Goal: Entertainment & Leisure: Browse casually

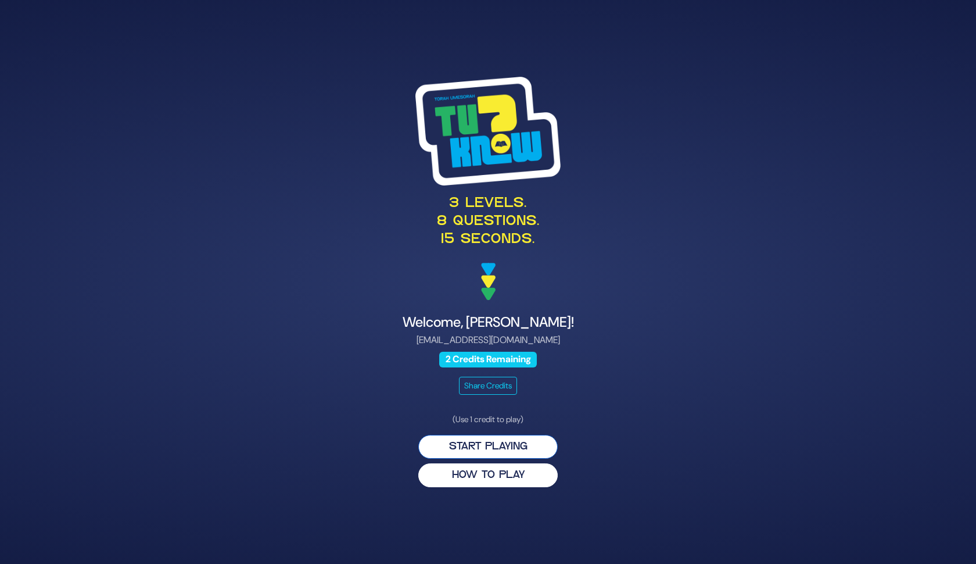
click at [479, 444] on button "Start Playing" at bounding box center [487, 447] width 139 height 24
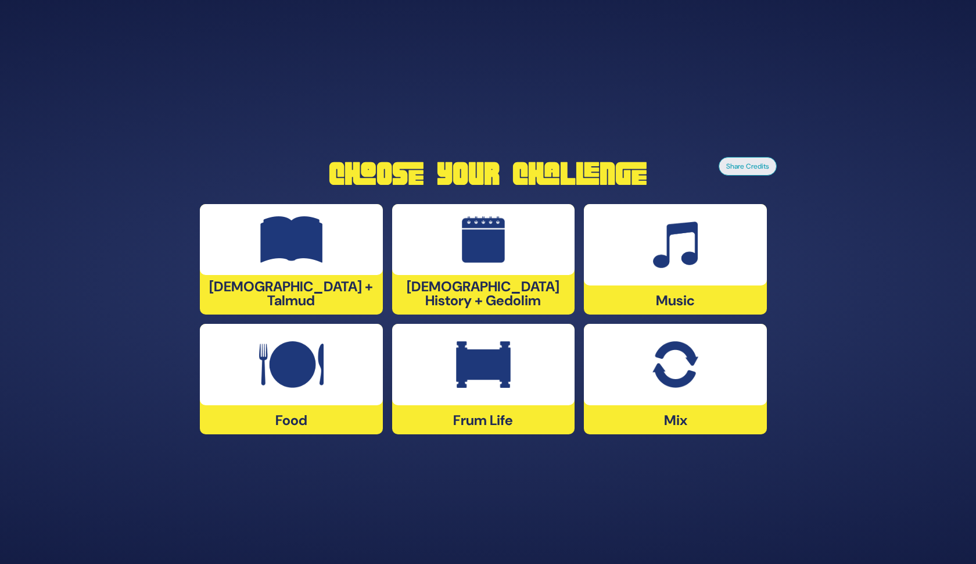
click at [464, 384] on img at bounding box center [483, 364] width 55 height 46
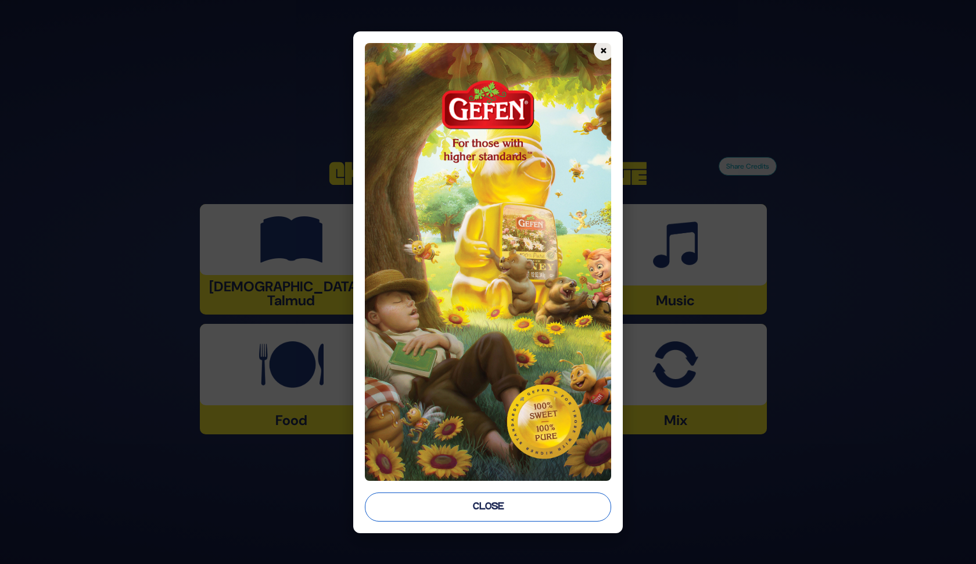
click at [492, 512] on button "Close" at bounding box center [488, 506] width 246 height 29
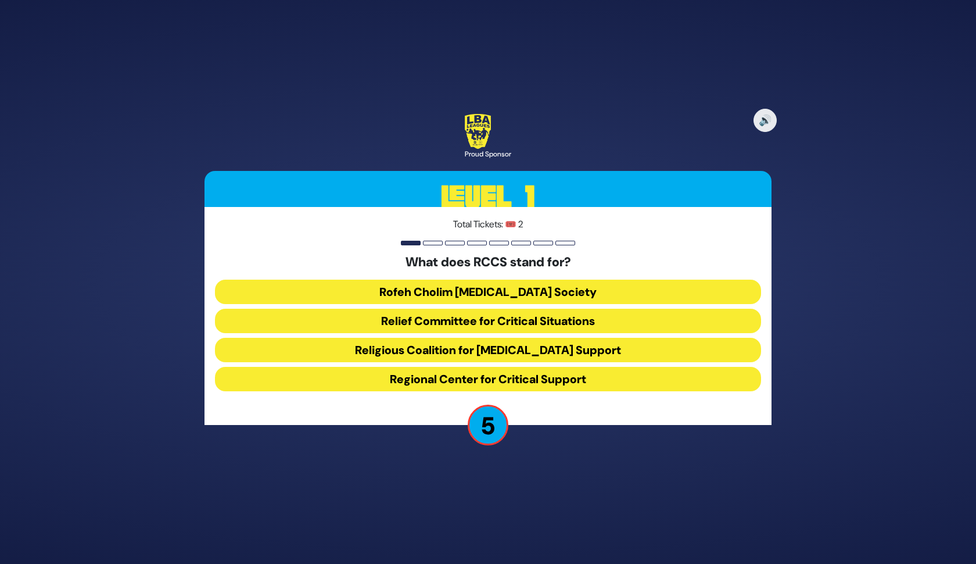
click at [468, 292] on button "Rofeh Cholim [MEDICAL_DATA] Society" at bounding box center [488, 292] width 546 height 24
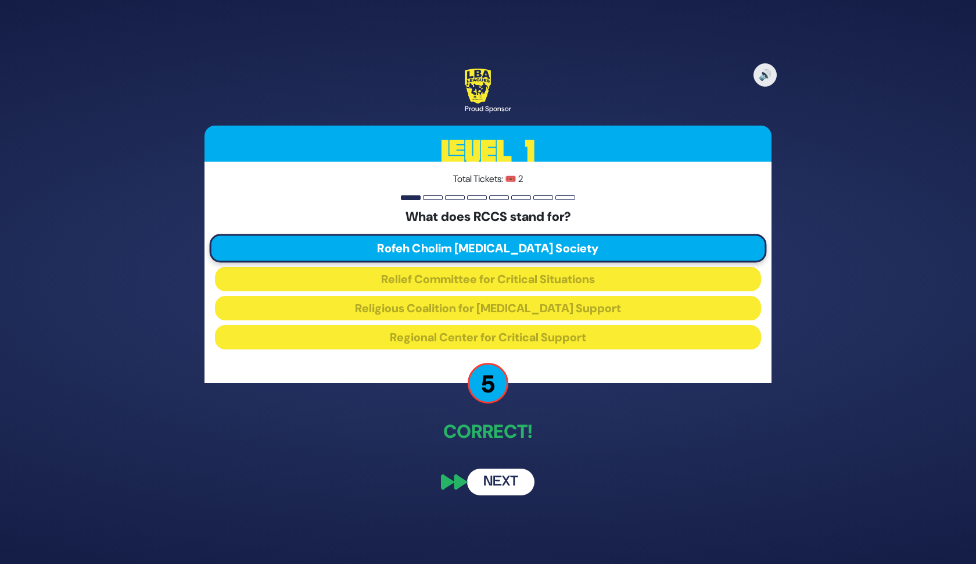
click at [502, 481] on button "Next" at bounding box center [500, 481] width 67 height 27
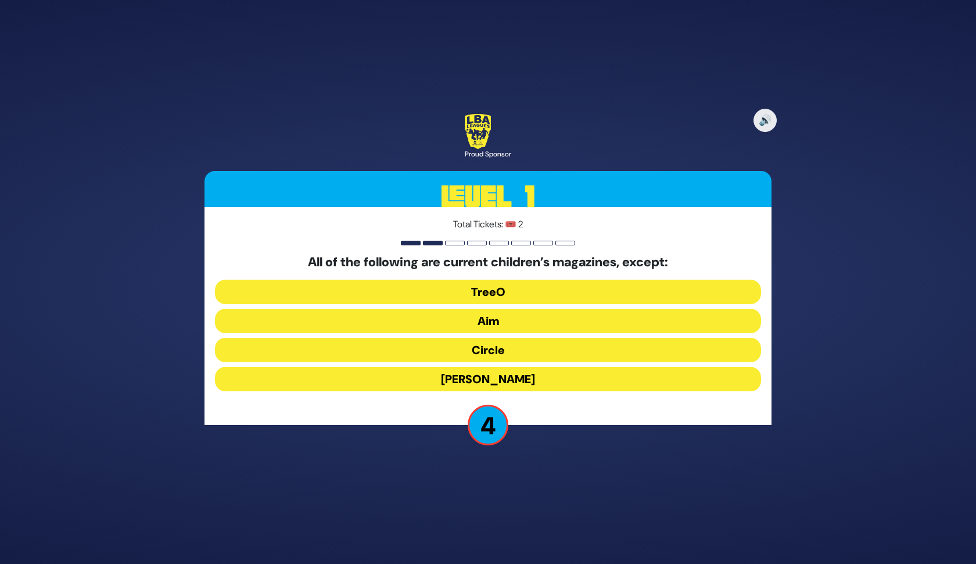
click at [499, 378] on button "[PERSON_NAME]" at bounding box center [488, 379] width 546 height 24
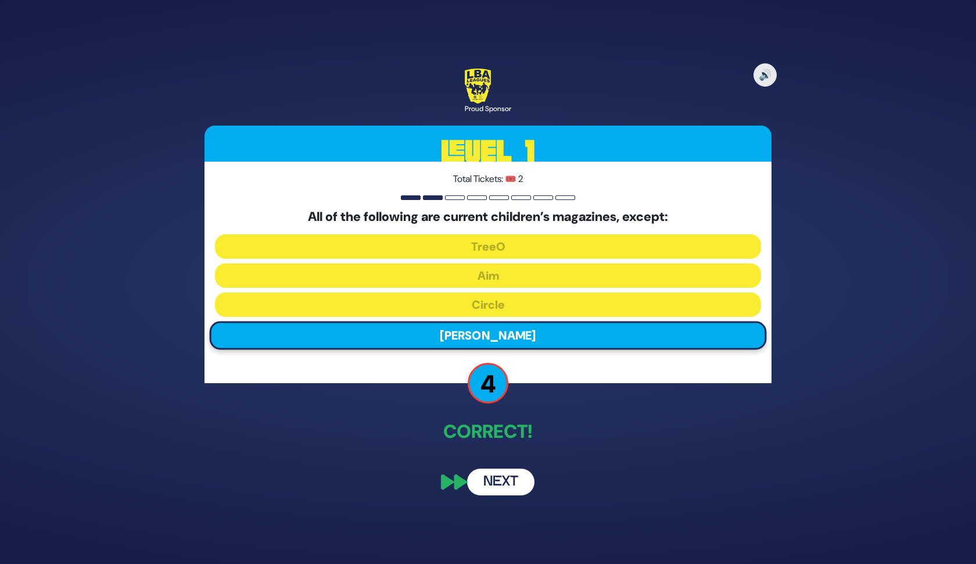
click at [504, 478] on button "Next" at bounding box center [500, 481] width 67 height 27
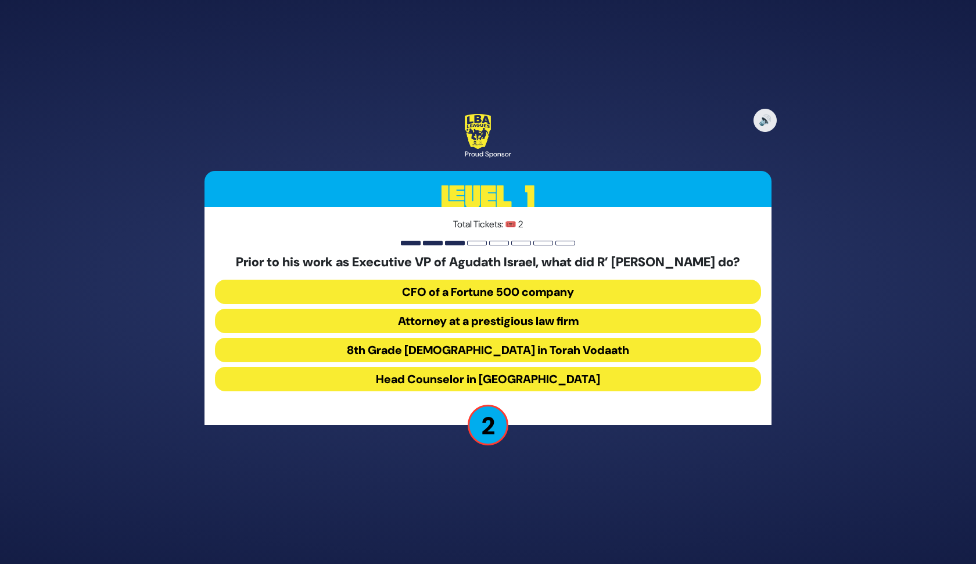
click at [521, 357] on button "8th Grade [DEMOGRAPHIC_DATA] in Torah Vodaath" at bounding box center [488, 350] width 546 height 24
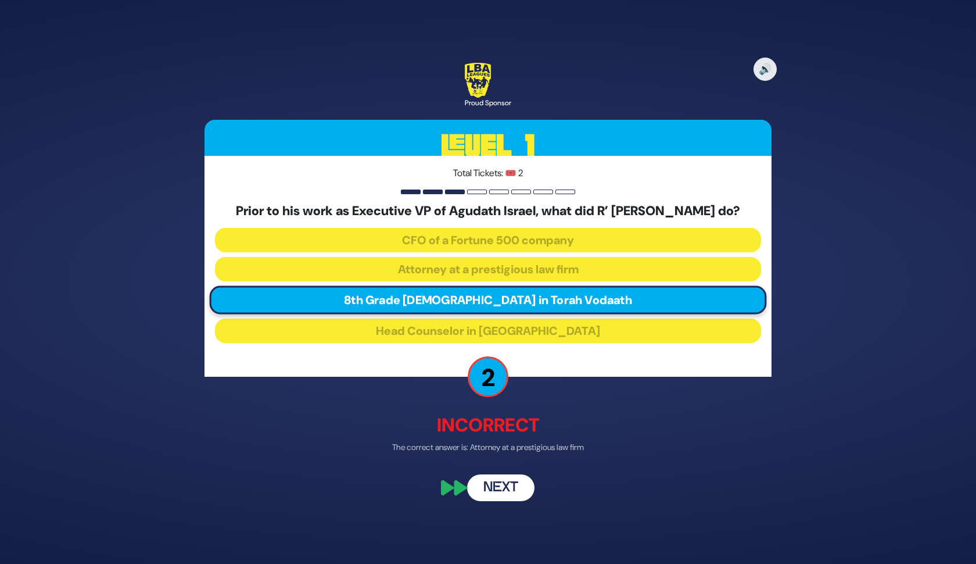
click at [505, 496] on button "Next" at bounding box center [500, 487] width 67 height 27
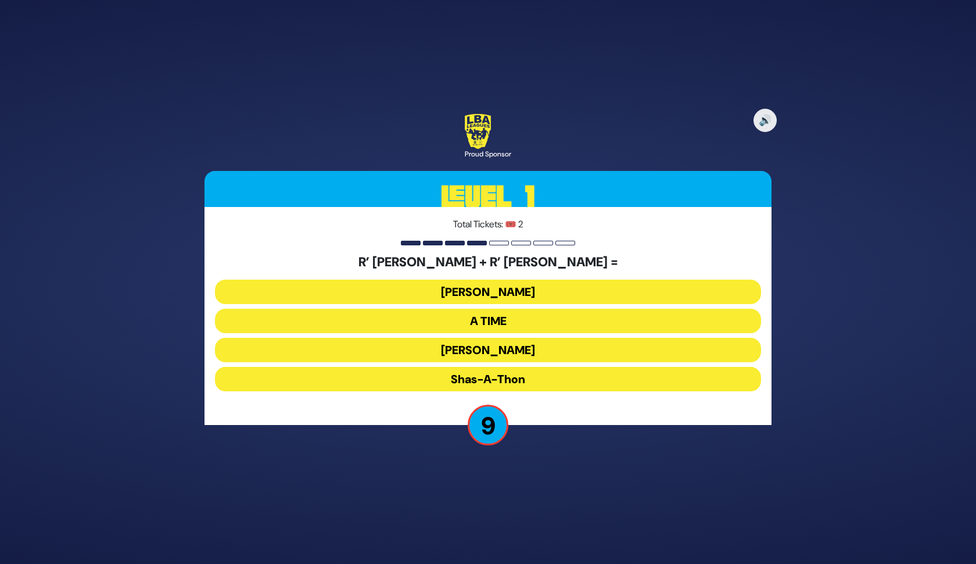
click at [523, 352] on button "[PERSON_NAME]" at bounding box center [488, 350] width 546 height 24
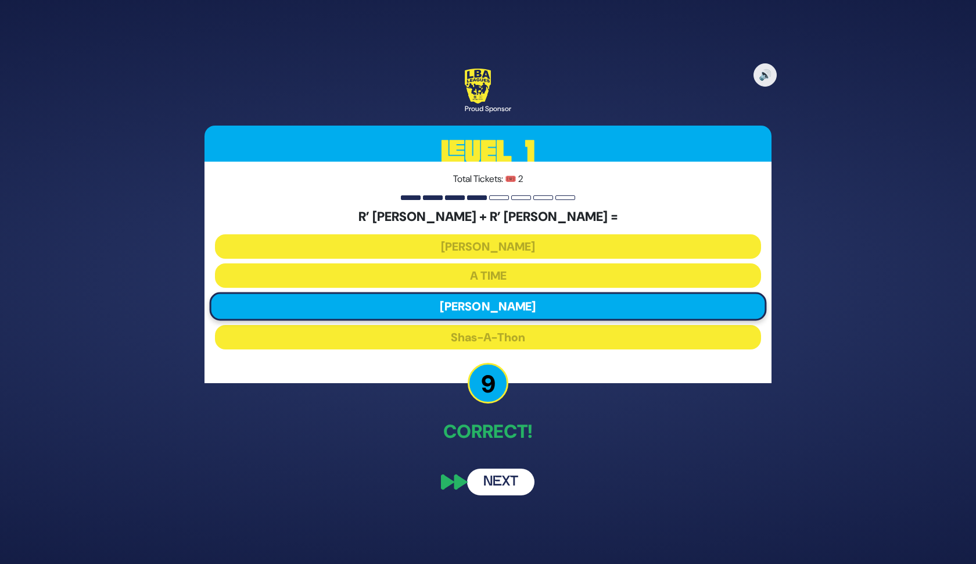
click at [508, 483] on button "Next" at bounding box center [500, 481] width 67 height 27
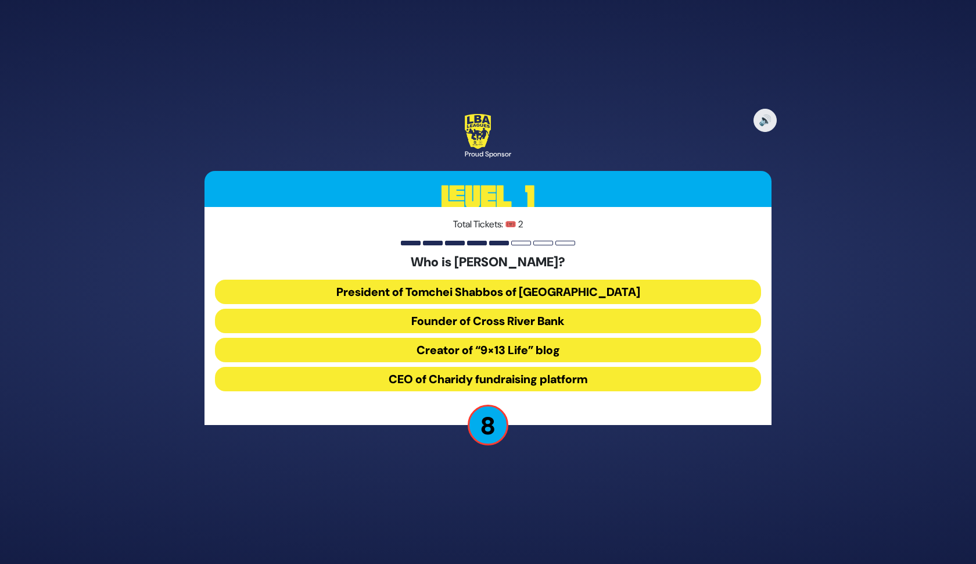
click at [537, 374] on button "CEO of Charidy fundraising platform" at bounding box center [488, 379] width 546 height 24
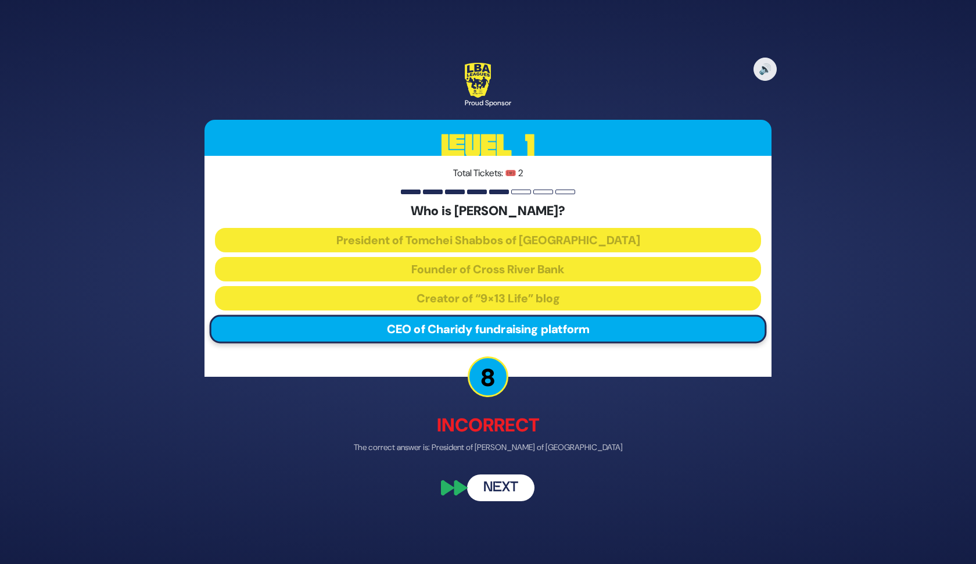
click at [511, 485] on button "Next" at bounding box center [500, 487] width 67 height 27
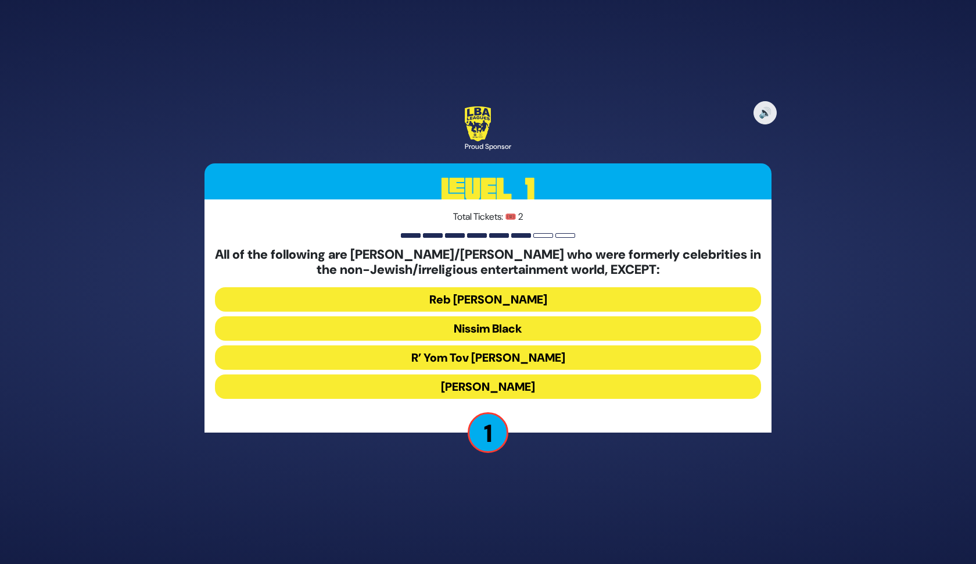
click at [505, 361] on button "R’ Yom Tov [PERSON_NAME]" at bounding box center [488, 357] width 546 height 24
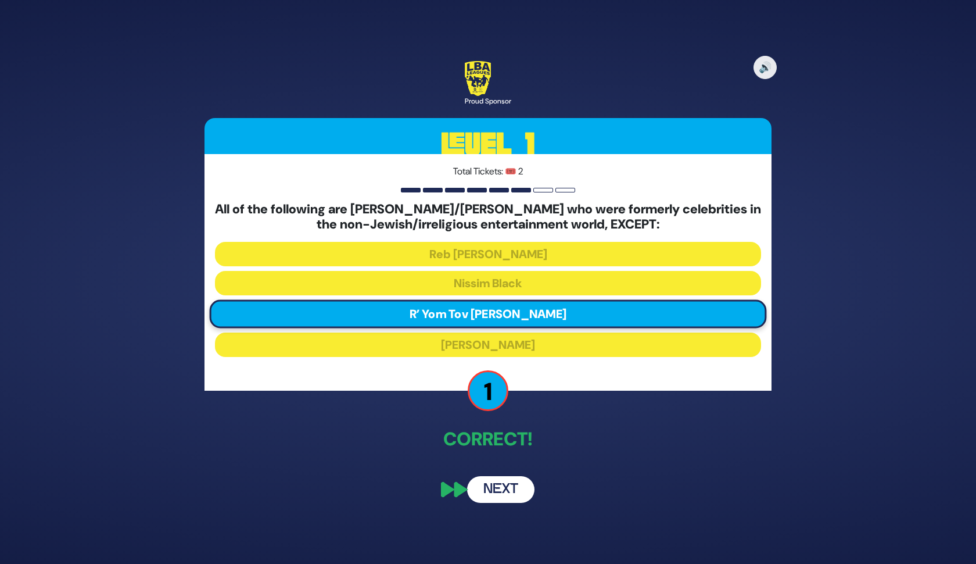
click at [517, 495] on button "Next" at bounding box center [500, 489] width 67 height 27
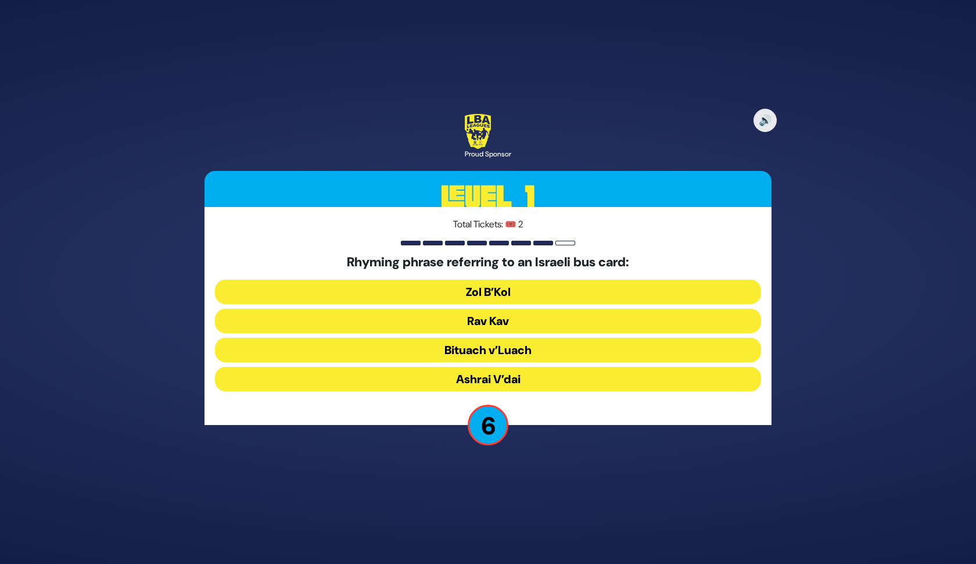
click at [495, 319] on button "Rav Kav" at bounding box center [488, 321] width 546 height 24
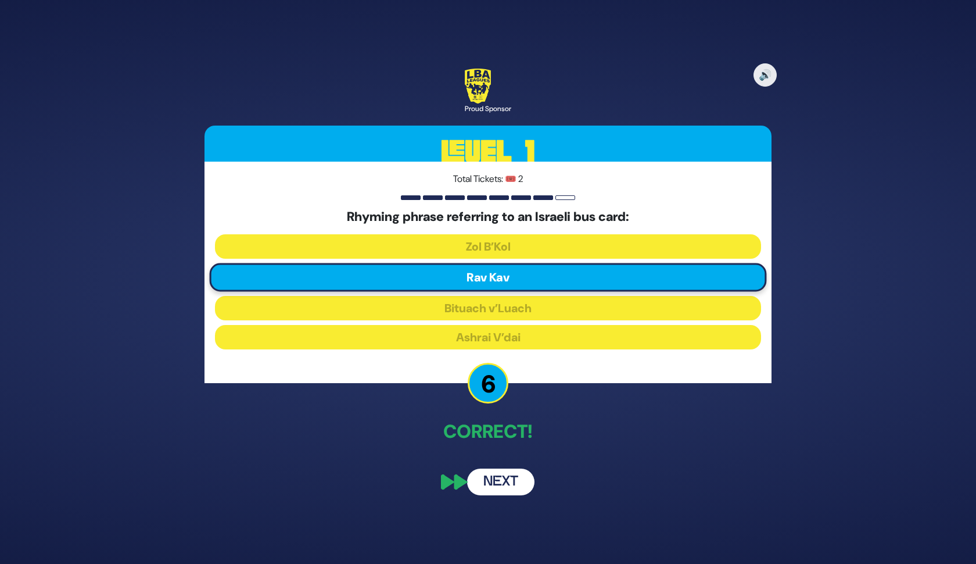
click at [514, 489] on button "Next" at bounding box center [500, 481] width 67 height 27
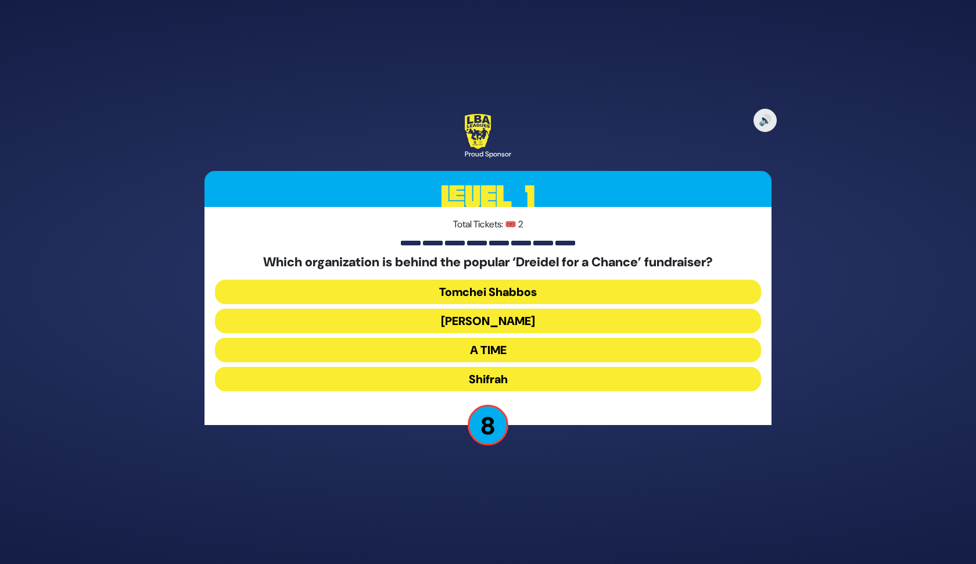
click at [534, 356] on button "A TIME" at bounding box center [488, 350] width 546 height 24
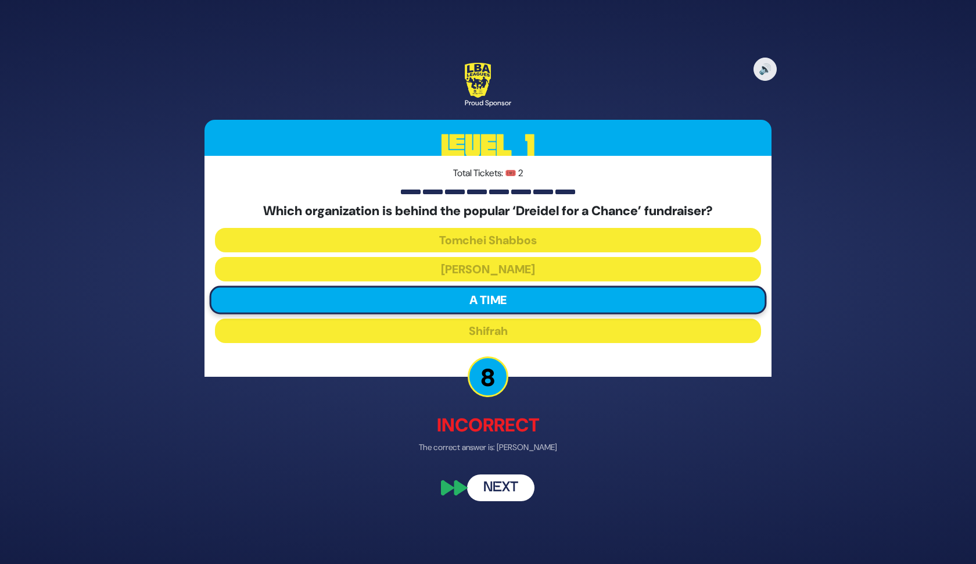
click at [511, 485] on button "Next" at bounding box center [500, 487] width 67 height 27
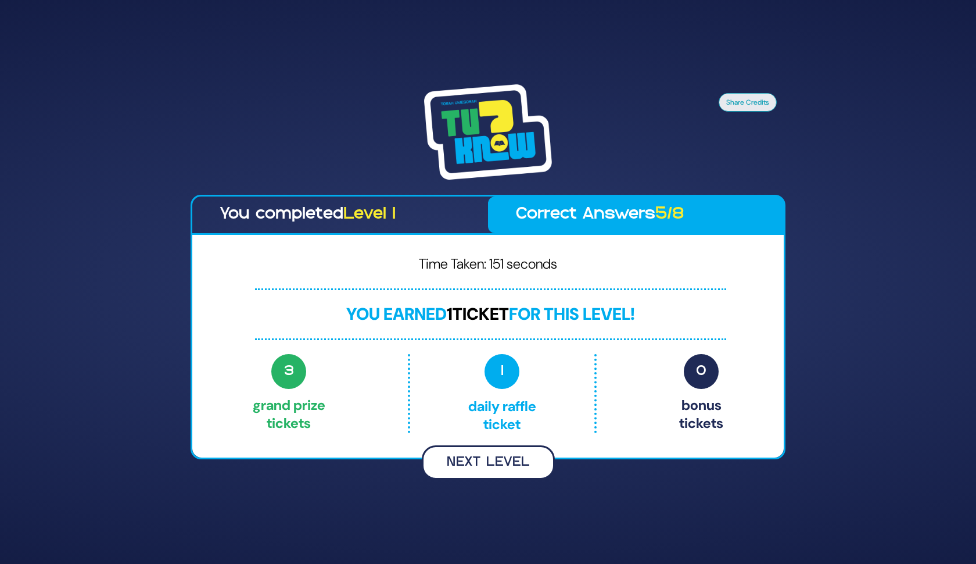
click at [500, 467] on button "Next Level" at bounding box center [488, 462] width 133 height 34
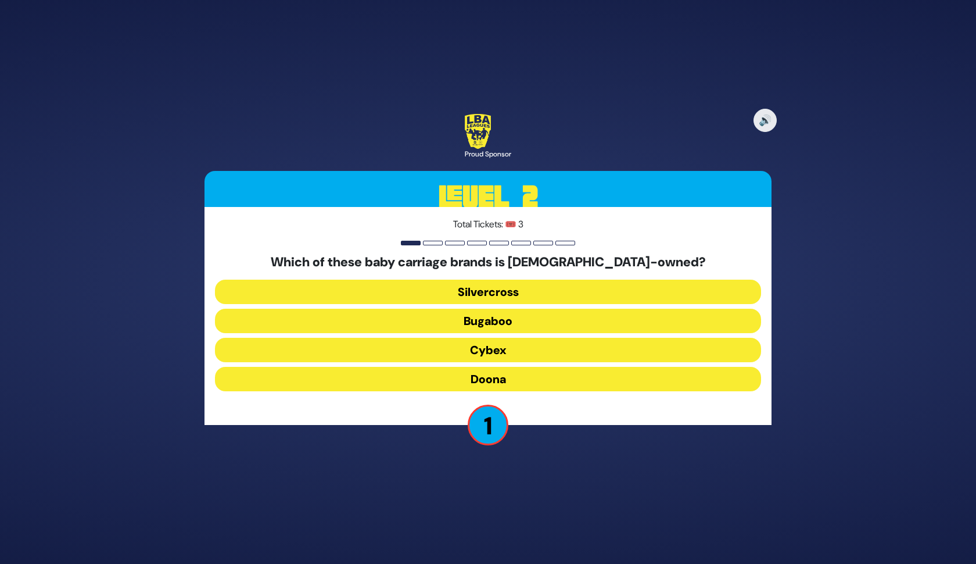
click at [509, 346] on button "Cybex" at bounding box center [488, 350] width 546 height 24
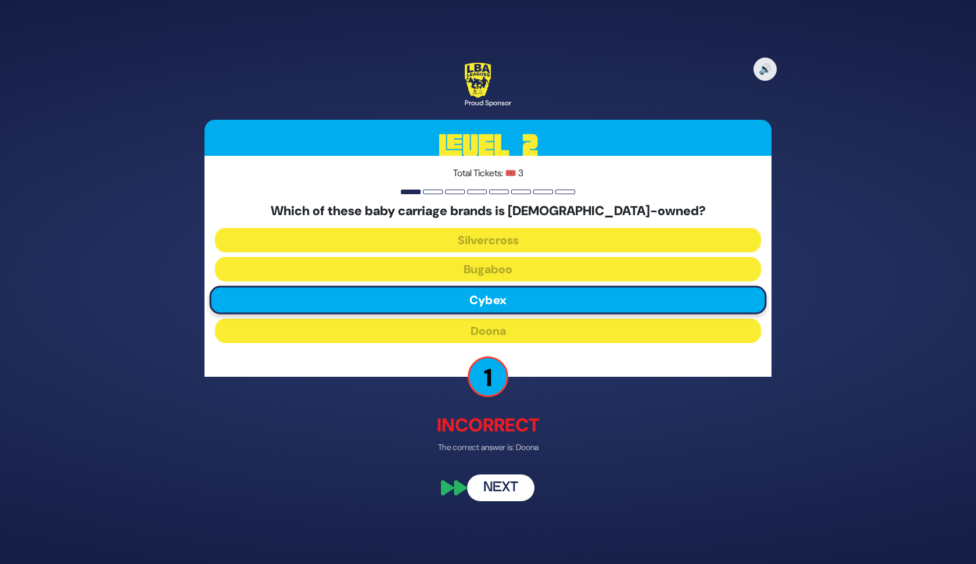
click at [506, 492] on button "Next" at bounding box center [500, 487] width 67 height 27
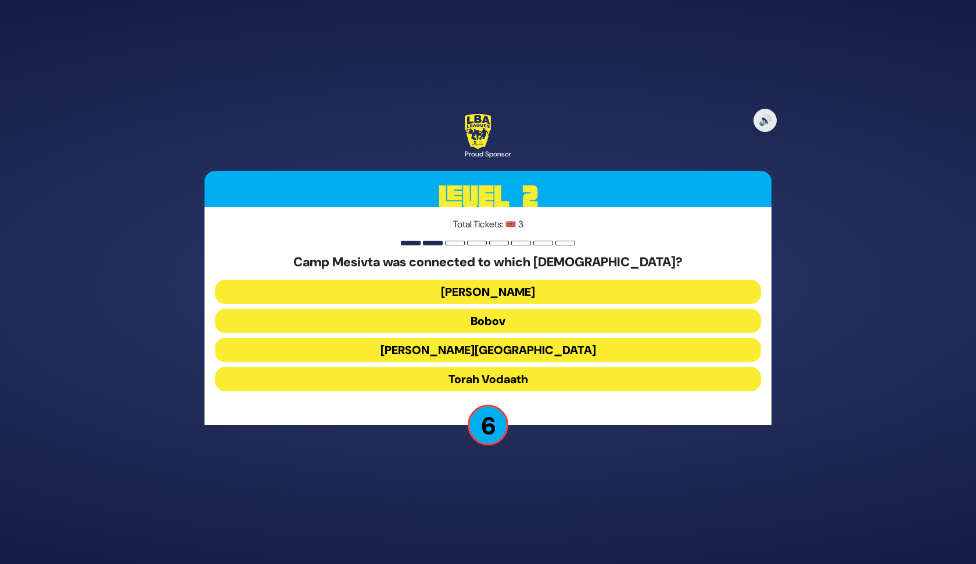
click at [588, 374] on button "Torah Vodaath" at bounding box center [488, 379] width 546 height 24
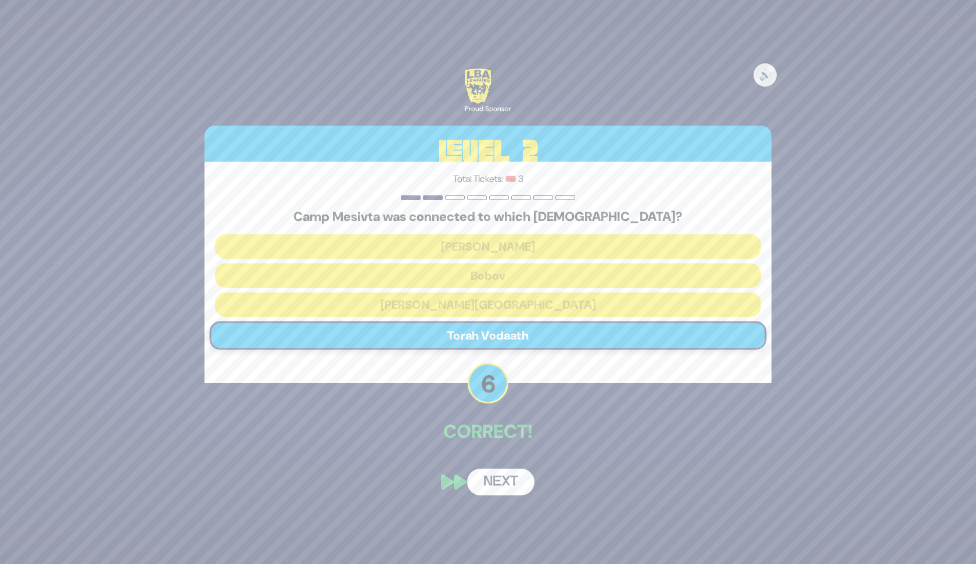
click at [488, 479] on button "Next" at bounding box center [500, 481] width 67 height 27
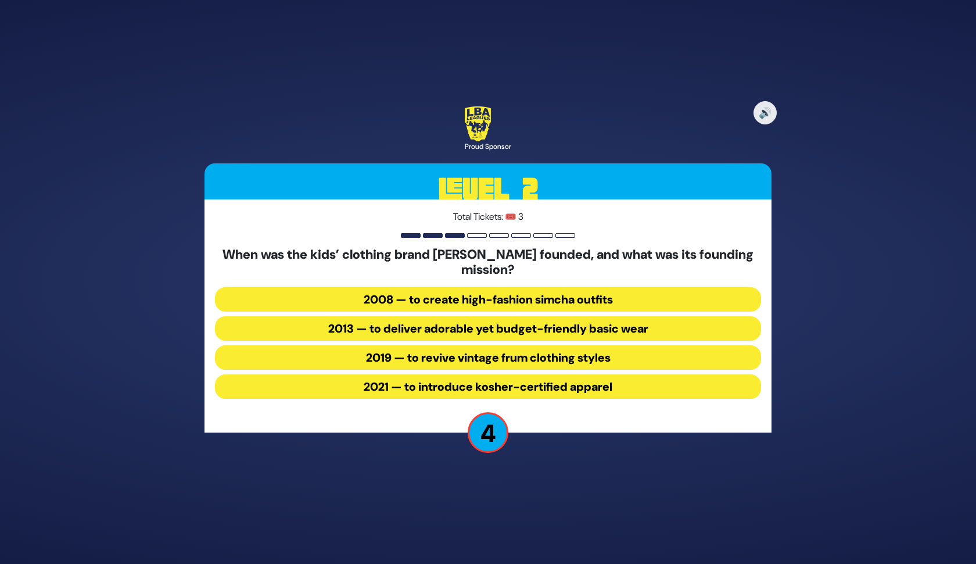
click at [508, 329] on button "2013 — to deliver adorable yet budget-friendly basic wear" at bounding box center [488, 328] width 546 height 24
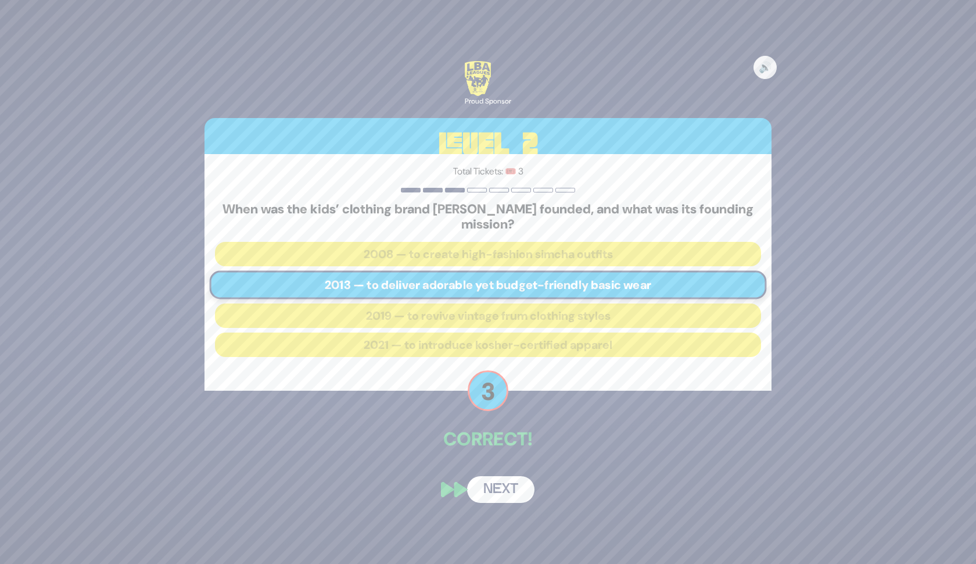
click at [493, 483] on button "Next" at bounding box center [500, 489] width 67 height 27
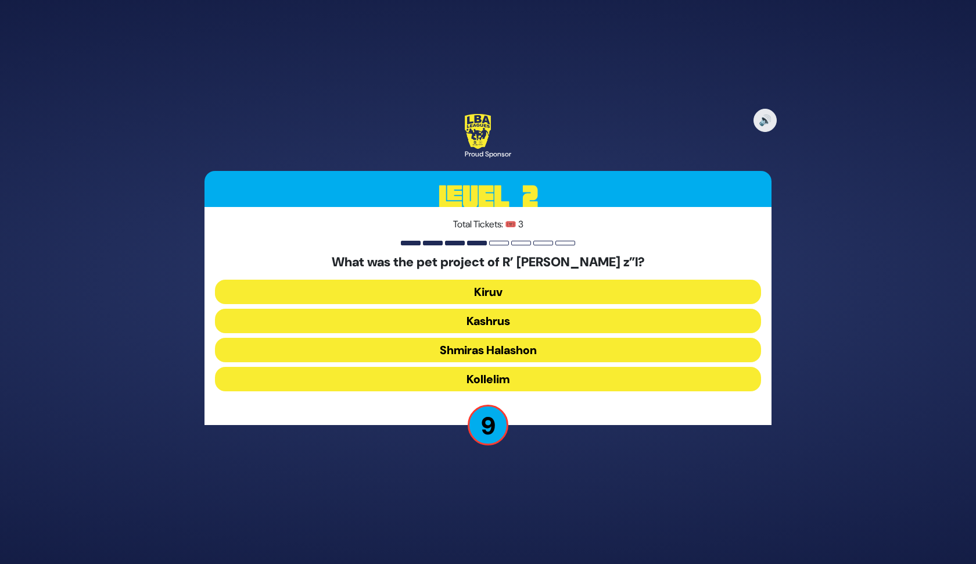
click at [497, 291] on button "Kiruv" at bounding box center [488, 292] width 546 height 24
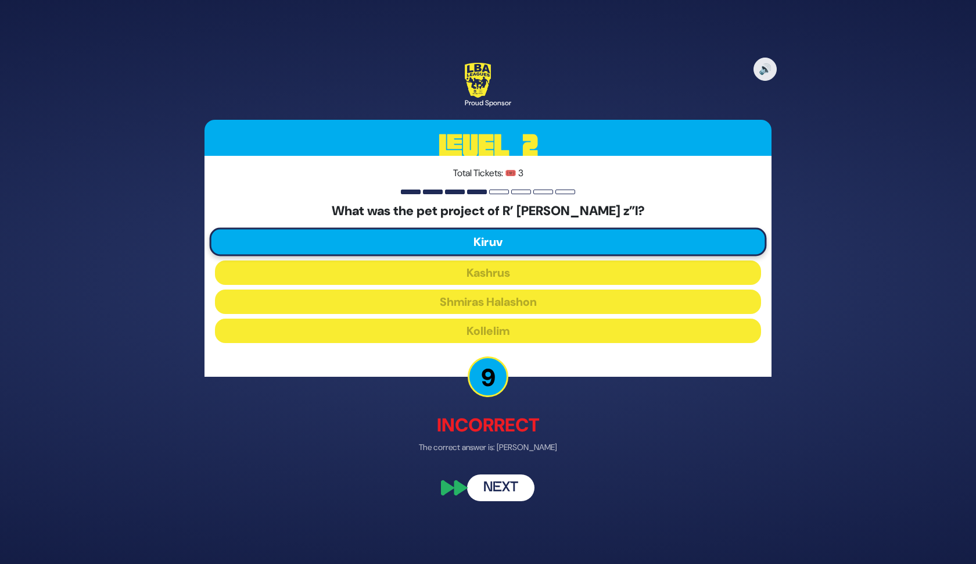
click at [500, 485] on button "Next" at bounding box center [500, 487] width 67 height 27
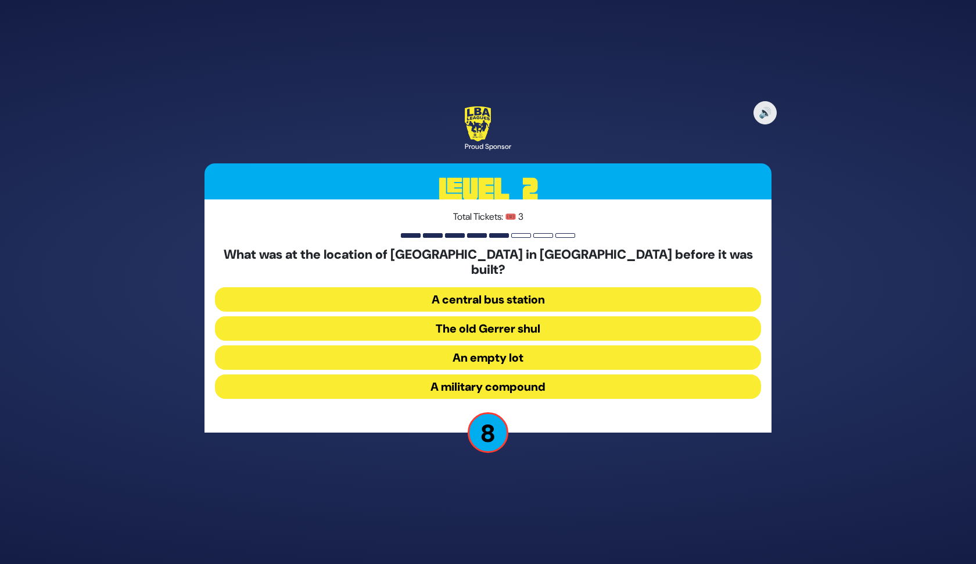
click at [502, 374] on button "A military compound" at bounding box center [488, 386] width 546 height 24
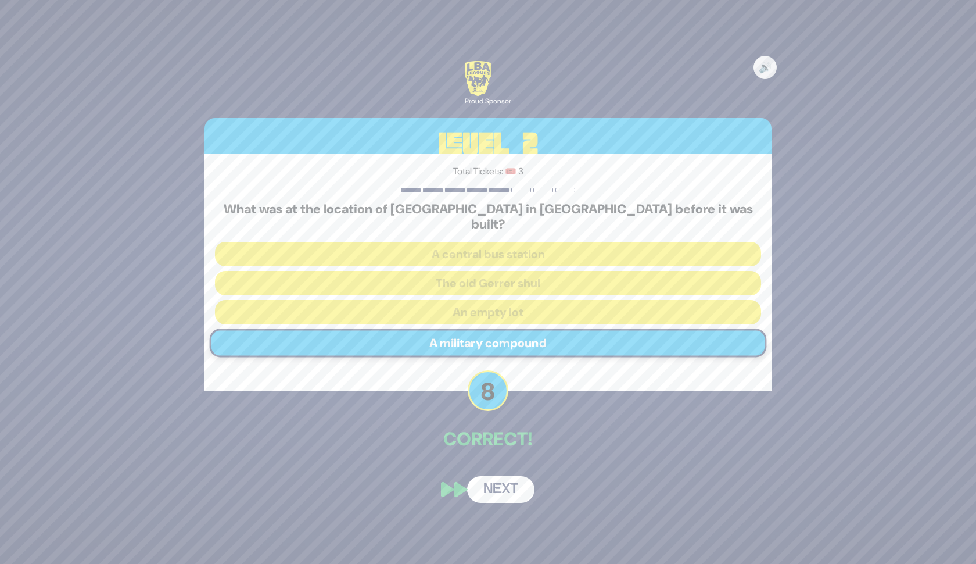
click at [500, 481] on button "Next" at bounding box center [500, 489] width 67 height 27
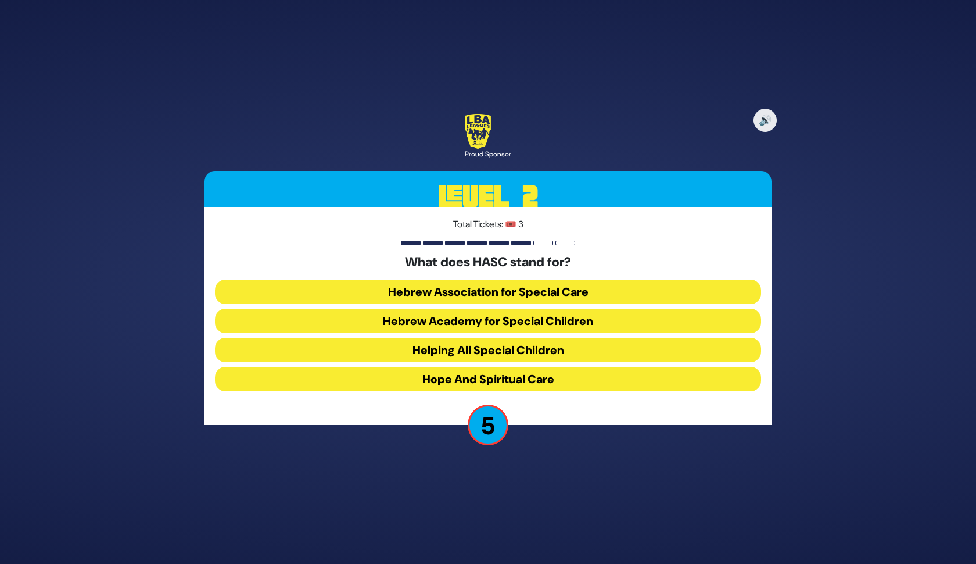
click at [563, 352] on button "Helping All Special Children" at bounding box center [488, 350] width 546 height 24
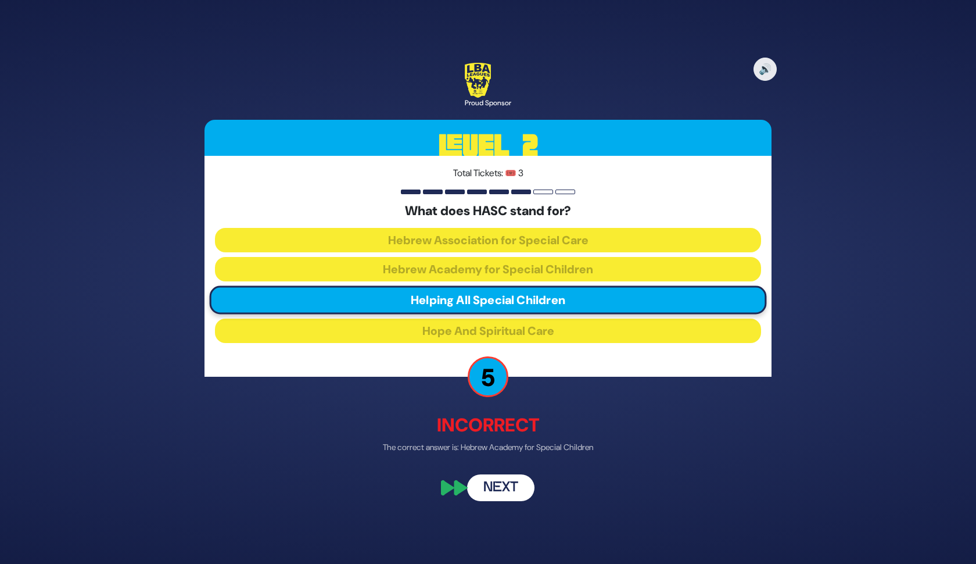
click at [505, 483] on button "Next" at bounding box center [500, 487] width 67 height 27
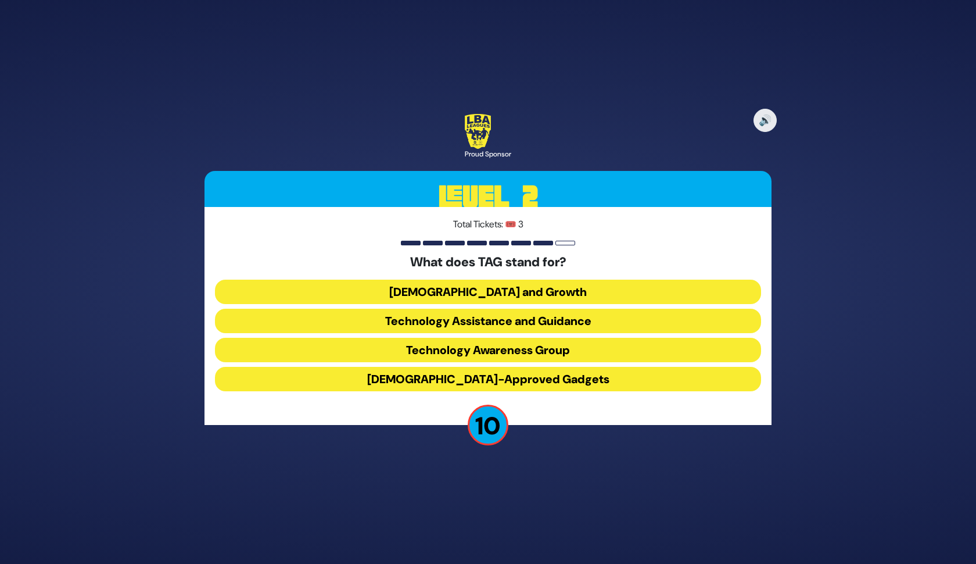
click at [536, 349] on button "Technology Awareness Group" at bounding box center [488, 350] width 546 height 24
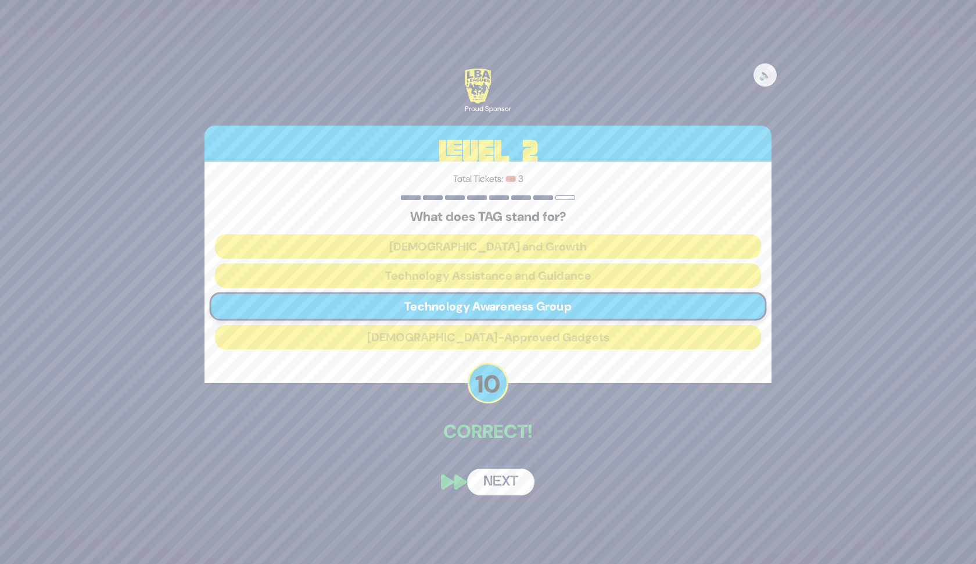
click at [506, 487] on button "Next" at bounding box center [500, 481] width 67 height 27
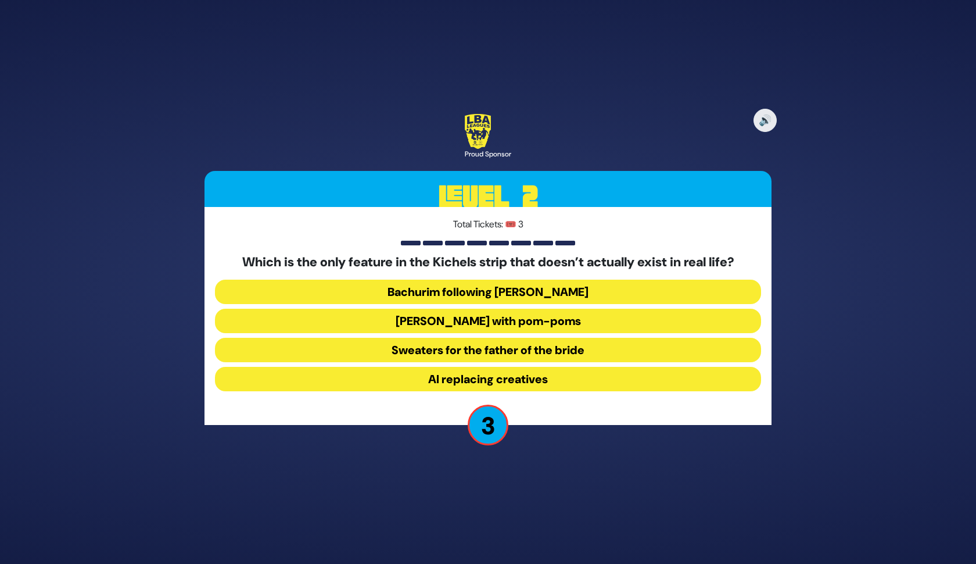
click at [542, 317] on button "[PERSON_NAME] with pom-poms" at bounding box center [488, 321] width 546 height 24
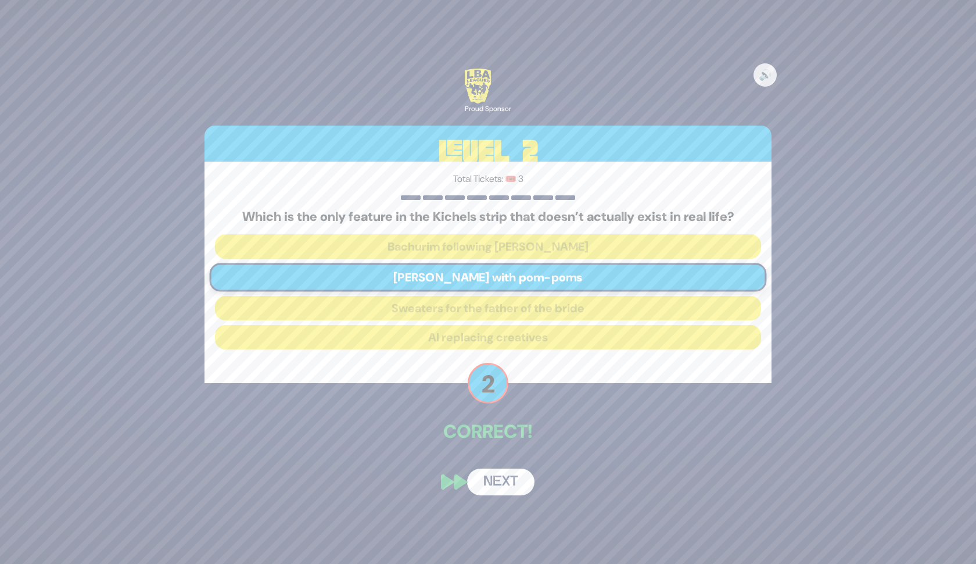
click at [508, 478] on button "Next" at bounding box center [500, 481] width 67 height 27
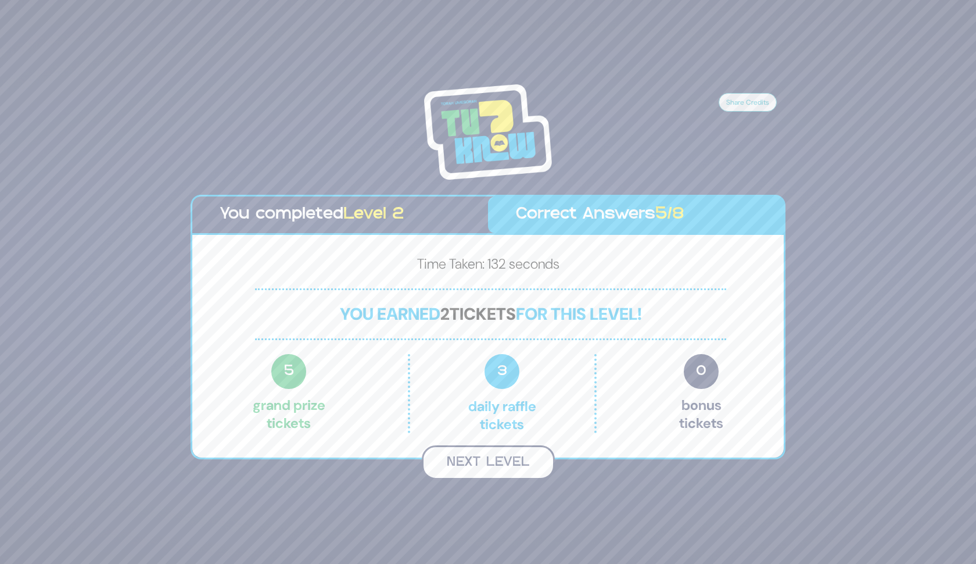
click at [522, 465] on button "Next Level" at bounding box center [488, 462] width 133 height 34
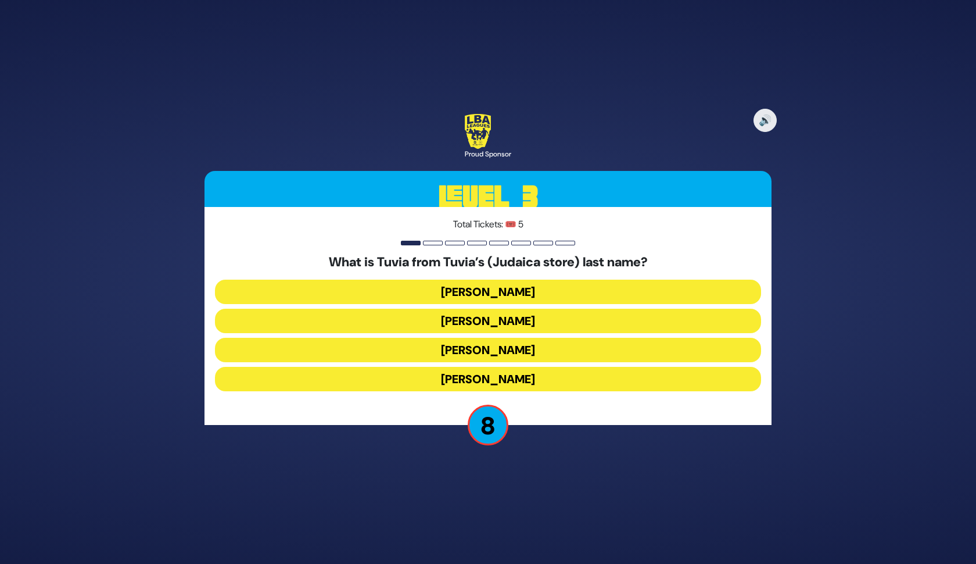
click at [515, 376] on button "[PERSON_NAME]" at bounding box center [488, 379] width 546 height 24
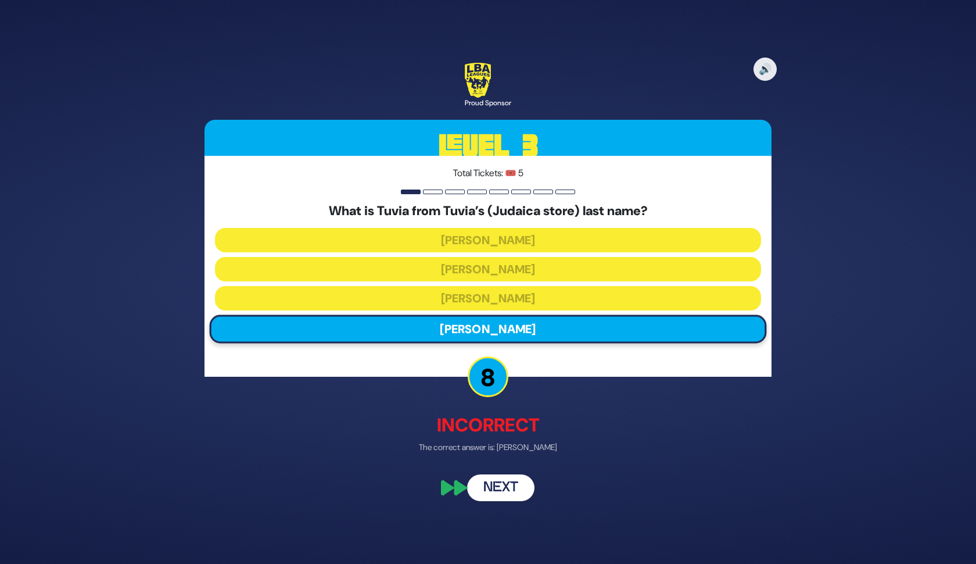
click at [502, 483] on button "Next" at bounding box center [500, 487] width 67 height 27
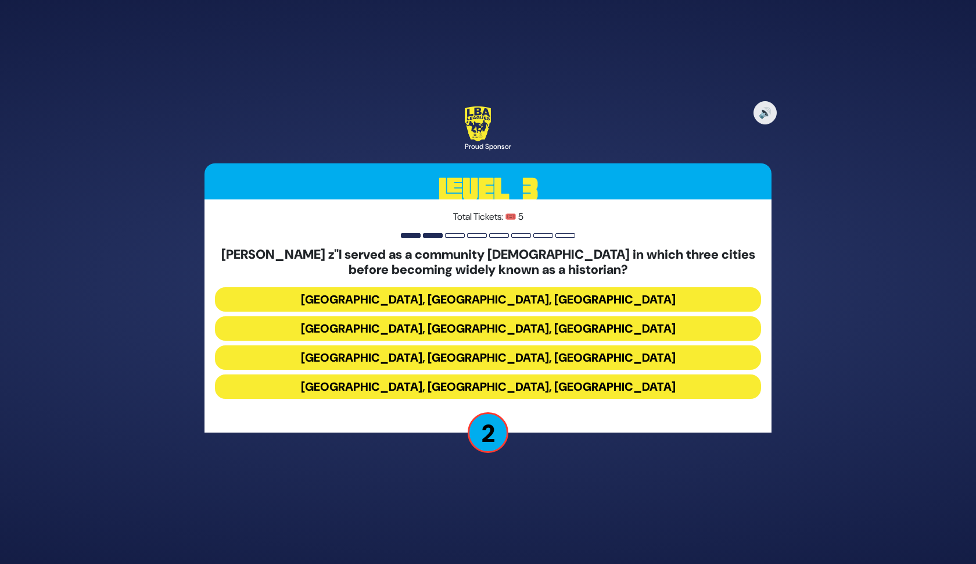
click at [568, 294] on button "[GEOGRAPHIC_DATA], [GEOGRAPHIC_DATA], [GEOGRAPHIC_DATA]" at bounding box center [488, 299] width 546 height 24
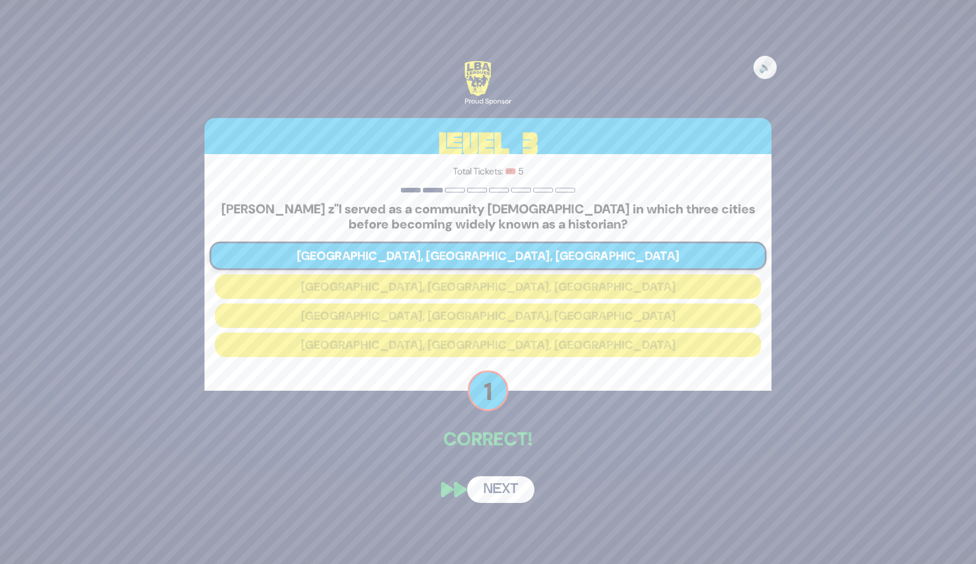
click at [508, 496] on button "Next" at bounding box center [500, 489] width 67 height 27
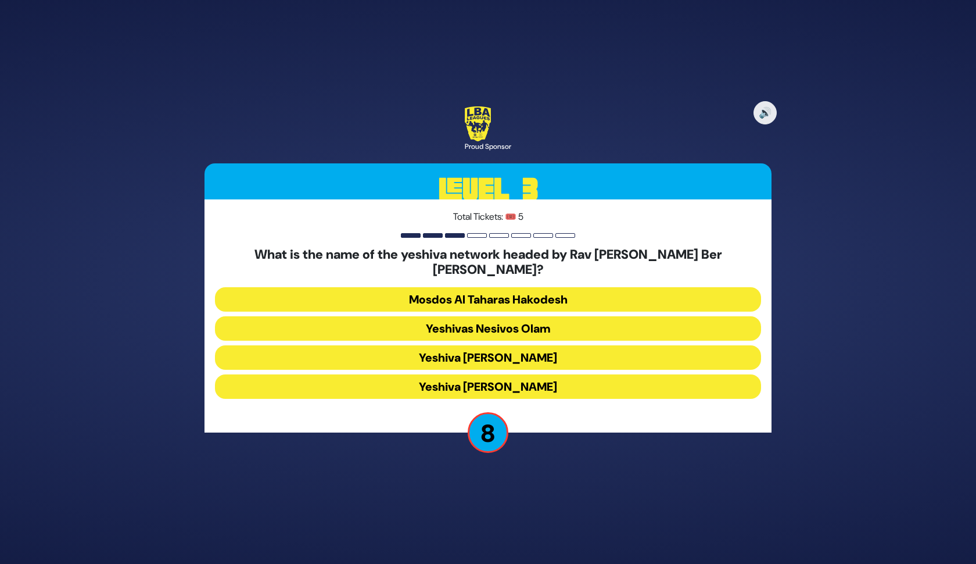
click at [507, 374] on button "Yeshiva [PERSON_NAME]" at bounding box center [488, 386] width 546 height 24
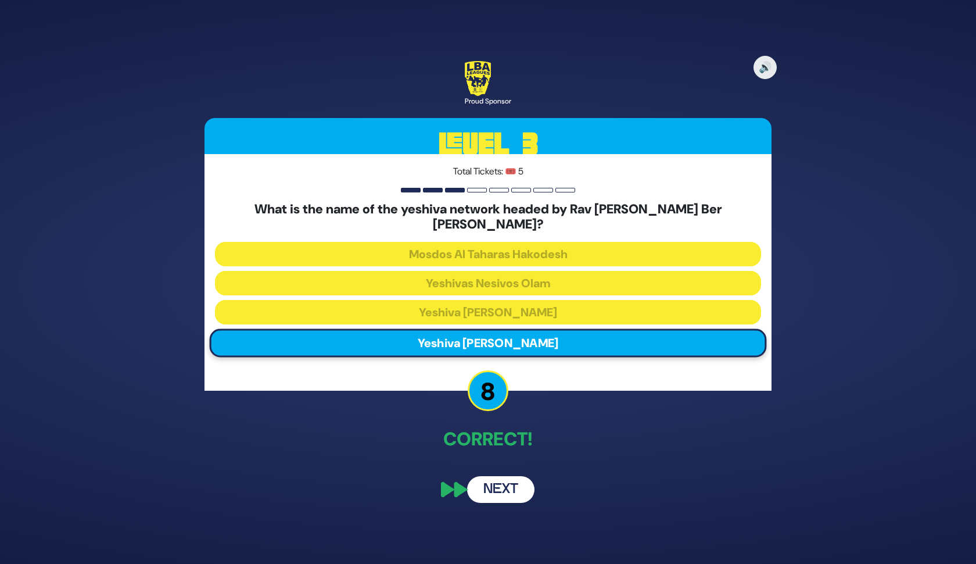
click at [502, 485] on button "Next" at bounding box center [500, 489] width 67 height 27
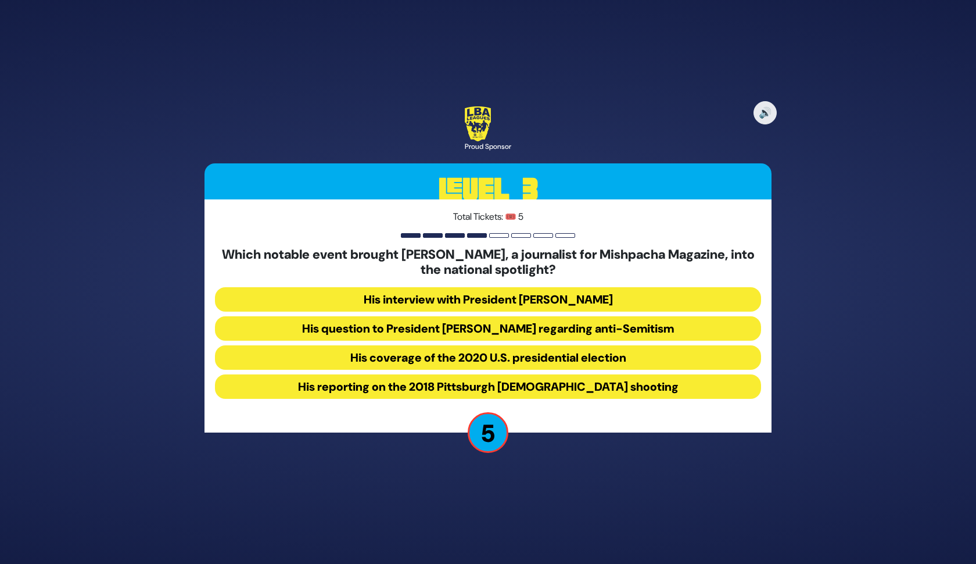
click at [506, 326] on button "His question to President [PERSON_NAME] regarding anti-Semitism" at bounding box center [488, 328] width 546 height 24
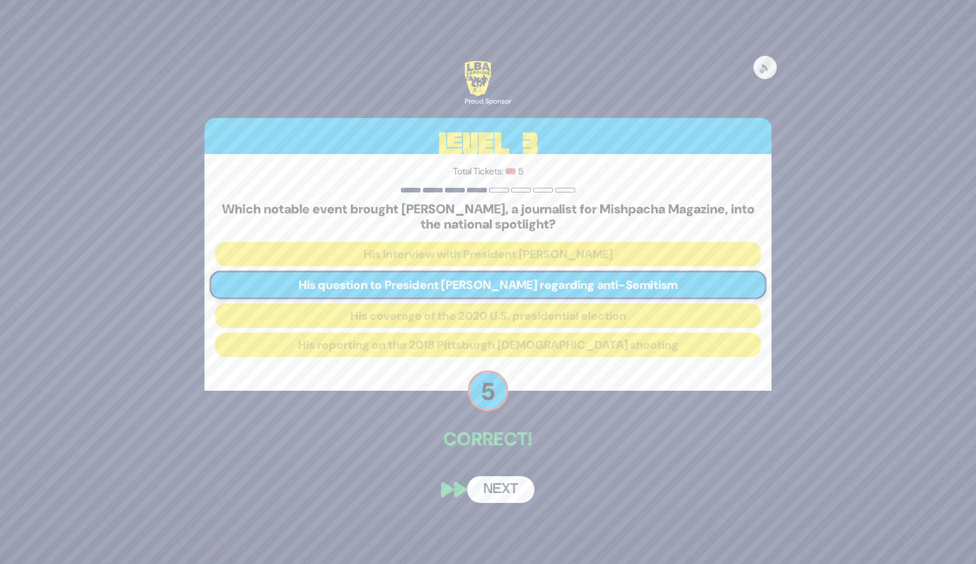
click at [512, 486] on button "Next" at bounding box center [500, 489] width 67 height 27
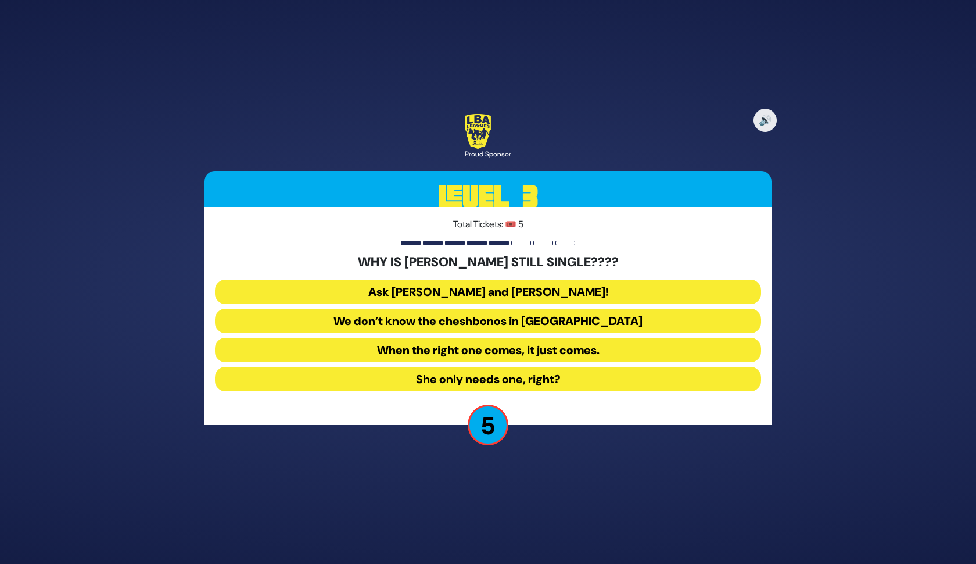
click at [568, 320] on button "We don’t know the cheshbonos in [GEOGRAPHIC_DATA]" at bounding box center [488, 321] width 546 height 24
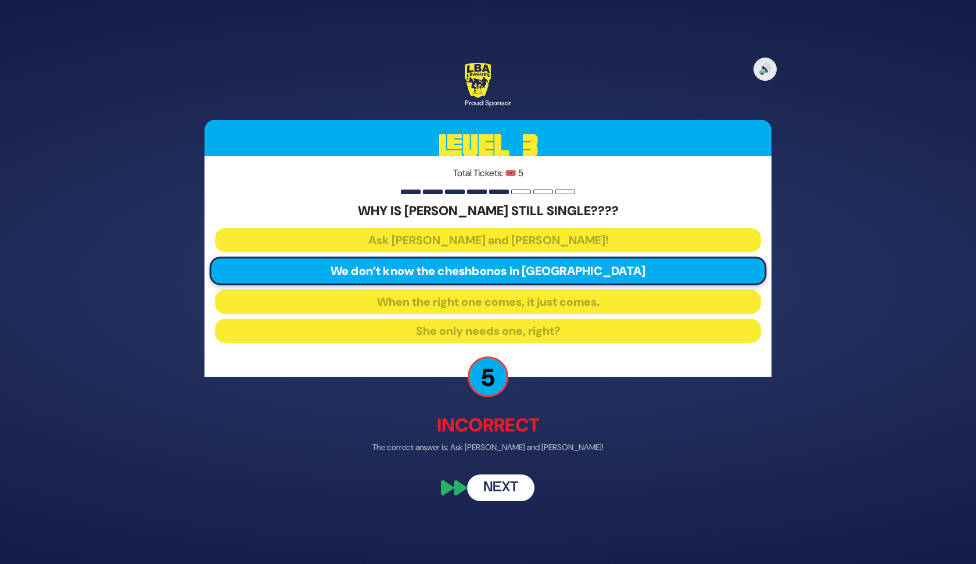
click at [503, 487] on button "Next" at bounding box center [500, 487] width 67 height 27
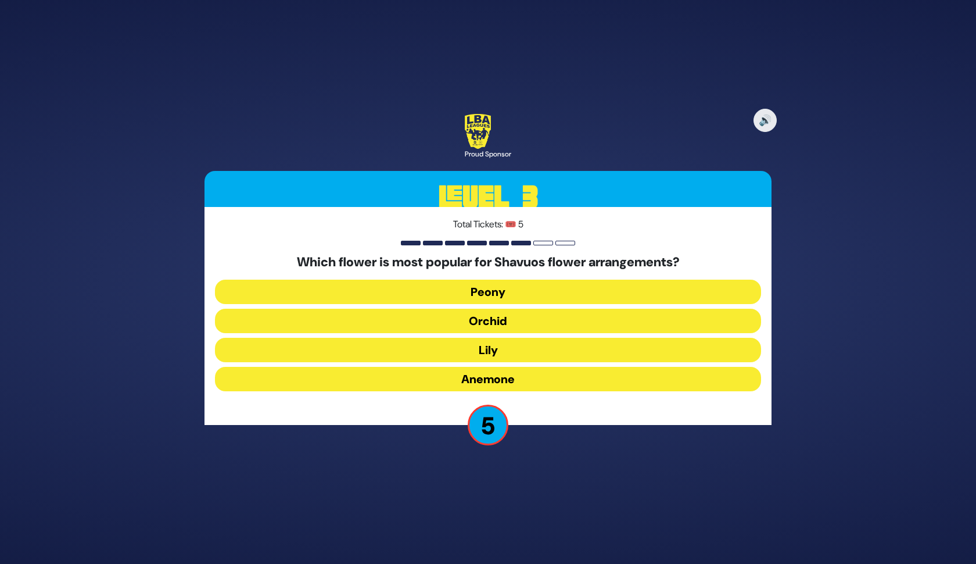
click at [547, 317] on button "Orchid" at bounding box center [488, 321] width 546 height 24
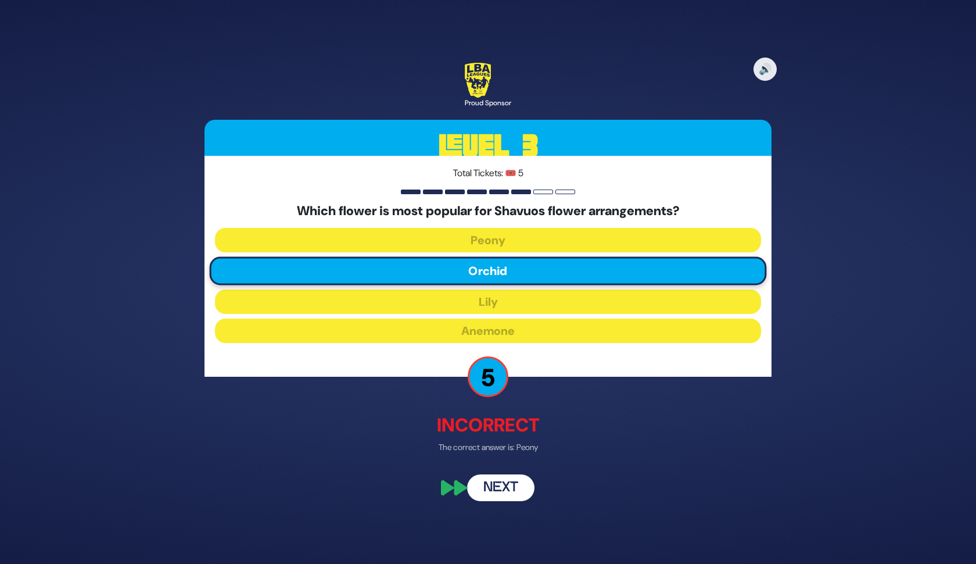
click at [518, 492] on button "Next" at bounding box center [500, 487] width 67 height 27
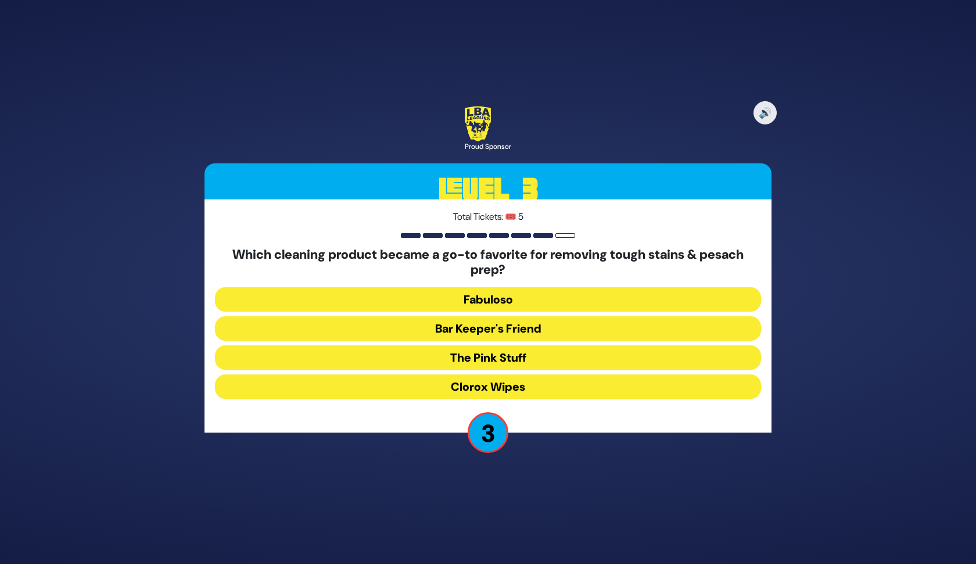
click at [554, 384] on button "Clorox Wipes" at bounding box center [488, 386] width 546 height 24
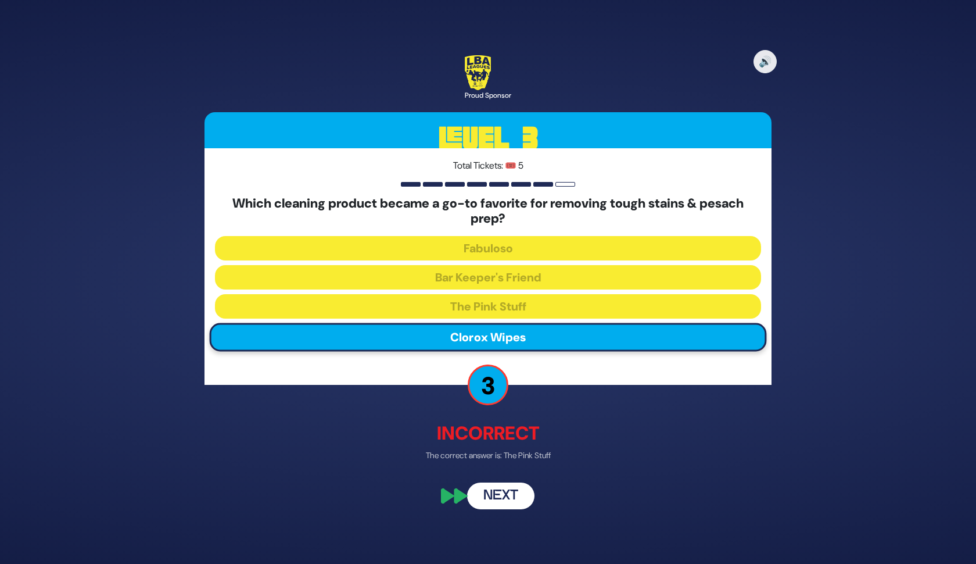
click at [522, 499] on button "Next" at bounding box center [500, 495] width 67 height 27
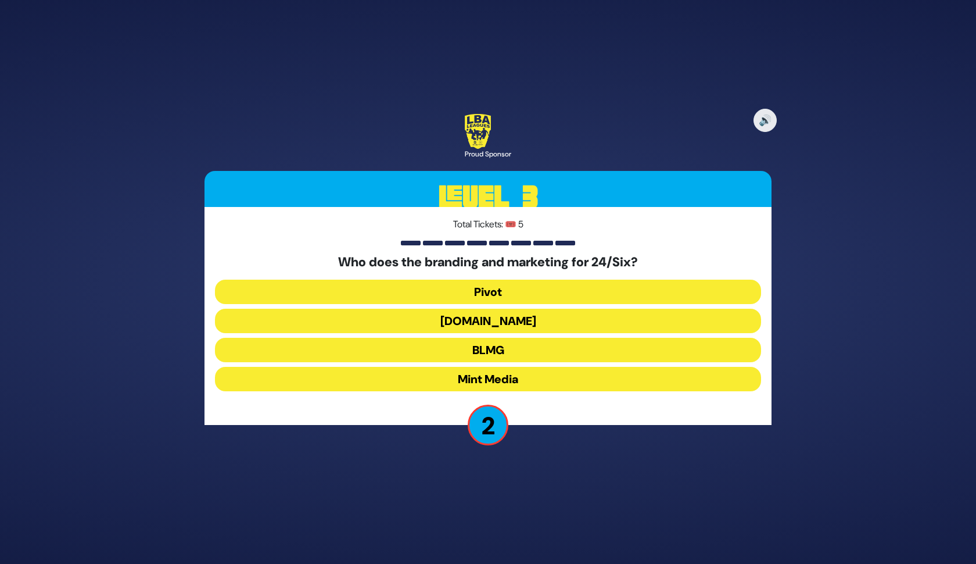
click at [529, 289] on button "Pivot" at bounding box center [488, 292] width 546 height 24
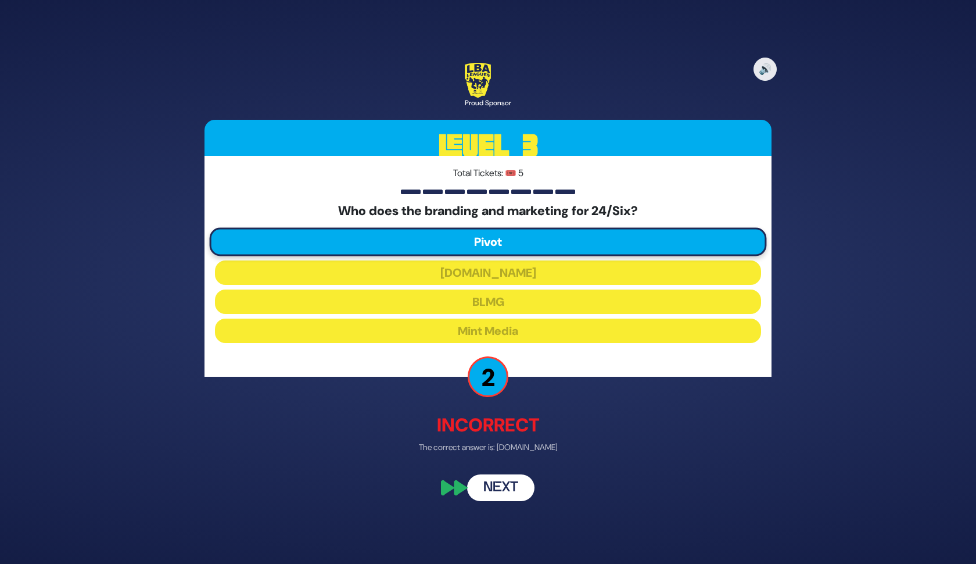
click at [512, 489] on button "Next" at bounding box center [500, 487] width 67 height 27
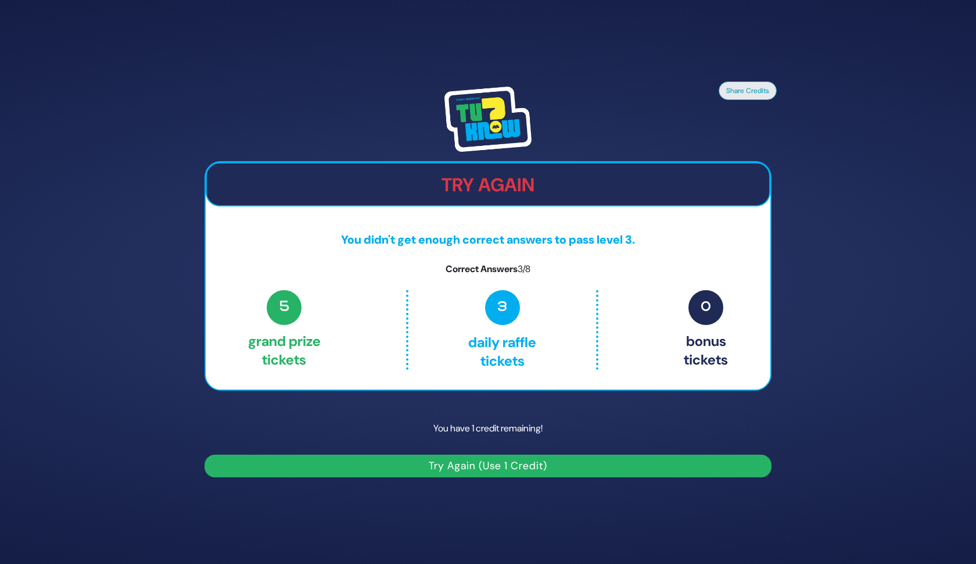
click at [498, 437] on p "You have 1 credit remaining!" at bounding box center [488, 428] width 567 height 34
click at [746, 88] on button "Share Credits" at bounding box center [748, 90] width 58 height 19
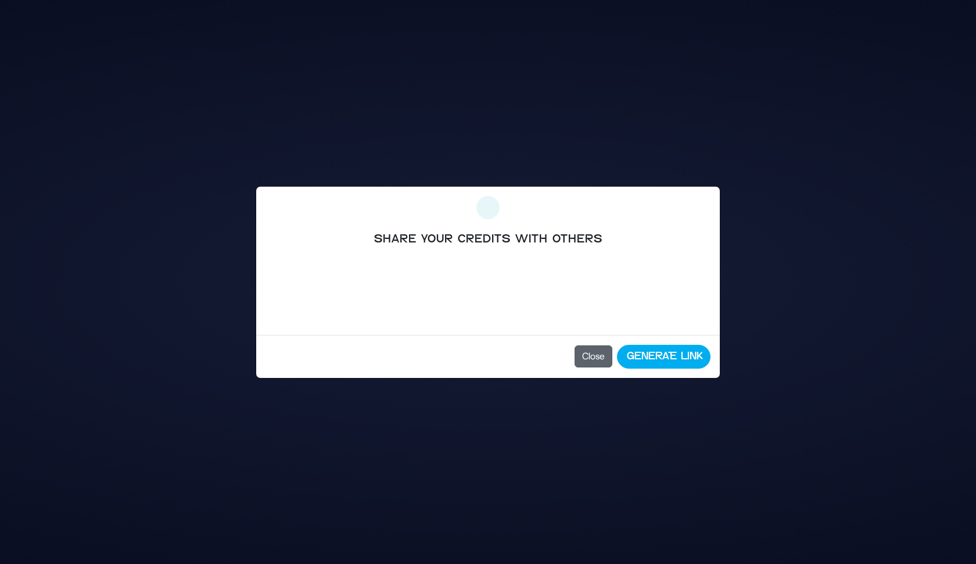
click at [583, 351] on button "Close" at bounding box center [594, 356] width 38 height 22
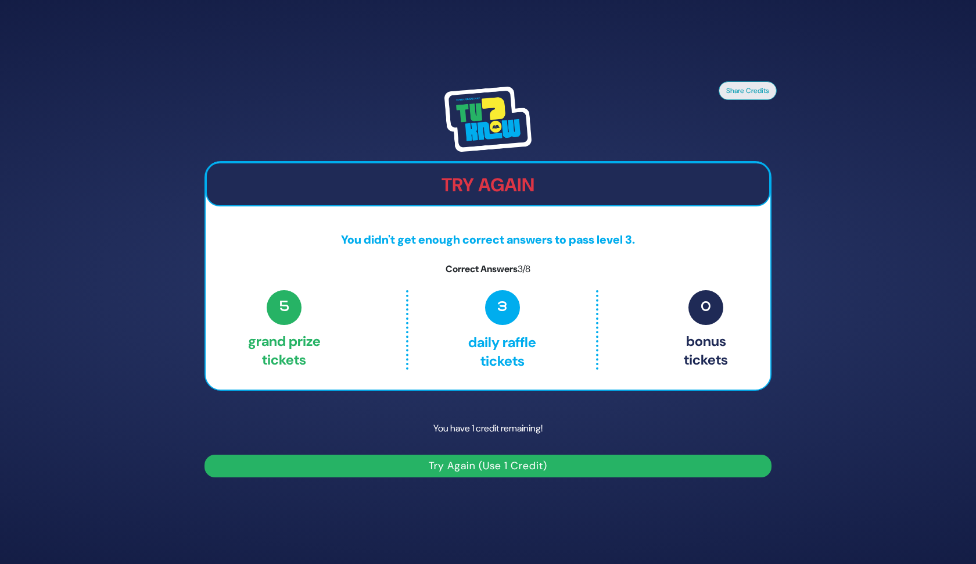
click at [493, 477] on button "Try Again (Use 1 Credit)" at bounding box center [488, 465] width 567 height 23
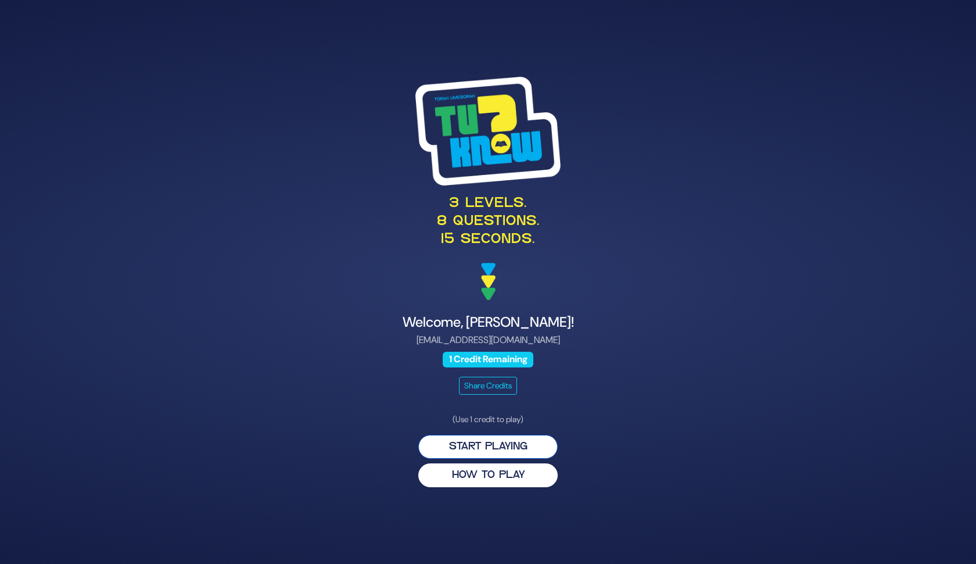
click at [486, 447] on button "Start Playing" at bounding box center [487, 447] width 139 height 24
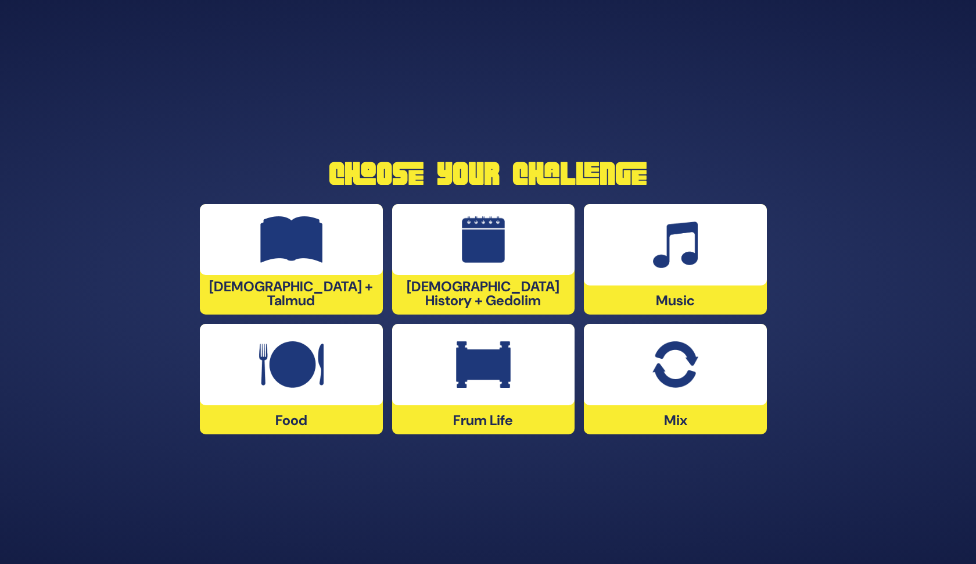
click at [635, 265] on div at bounding box center [675, 244] width 183 height 81
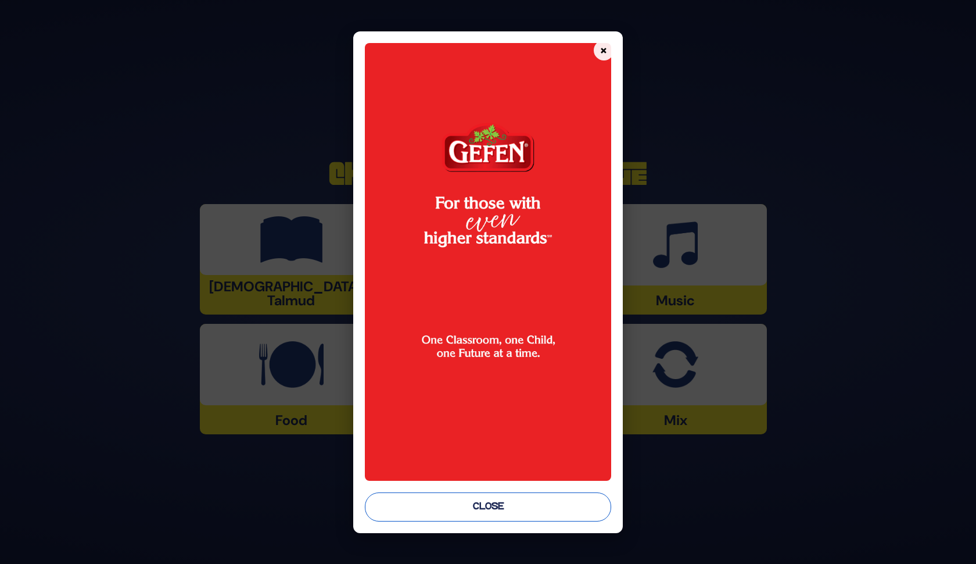
click at [512, 512] on button "Close" at bounding box center [488, 506] width 246 height 29
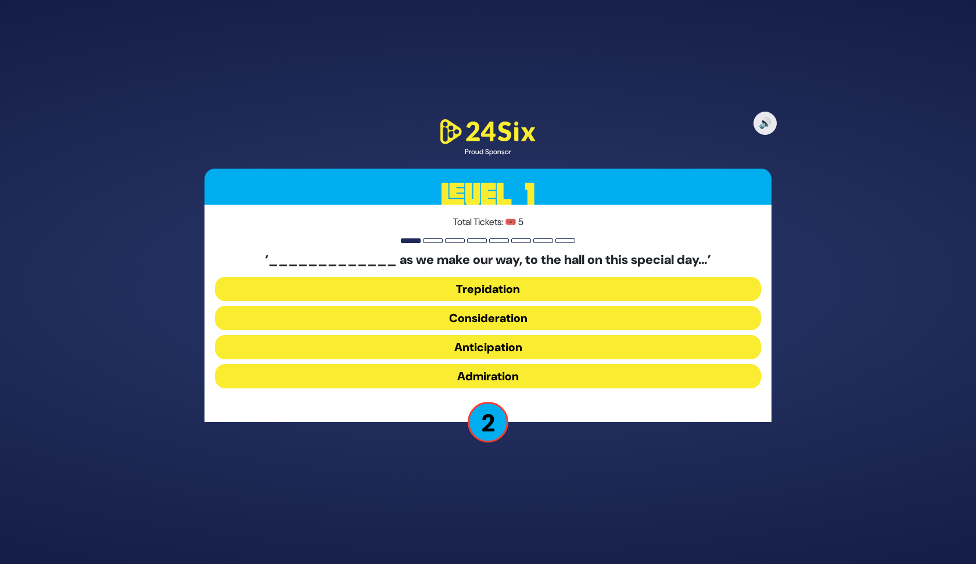
click at [516, 349] on button "Anticipation" at bounding box center [488, 347] width 546 height 24
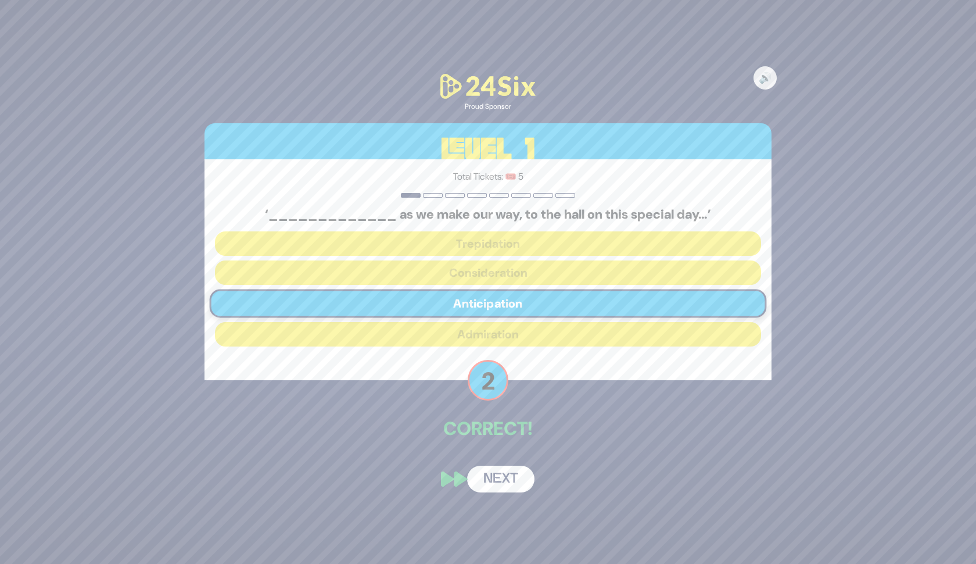
click at [504, 485] on button "Next" at bounding box center [500, 478] width 67 height 27
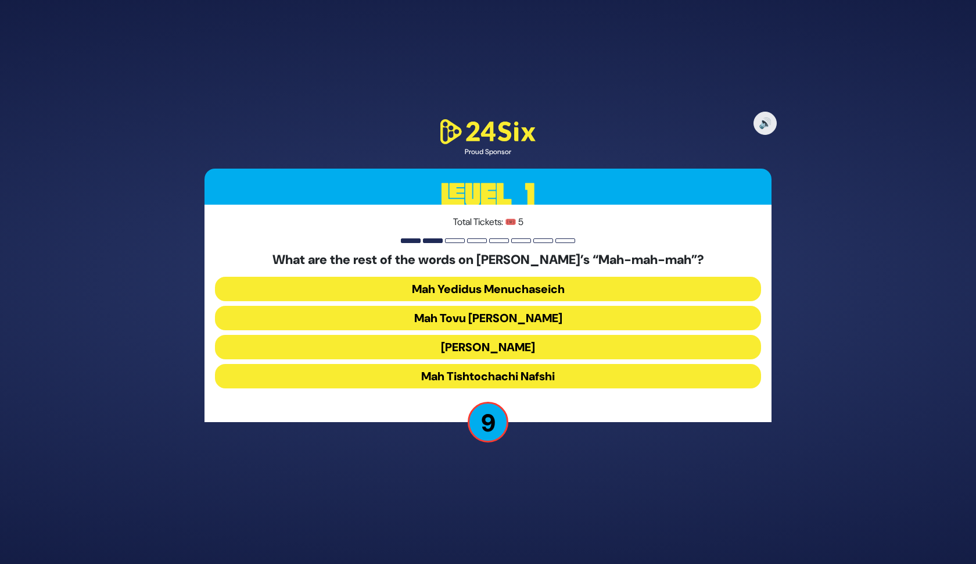
click at [546, 317] on button "Mah Tovu [PERSON_NAME]" at bounding box center [488, 318] width 546 height 24
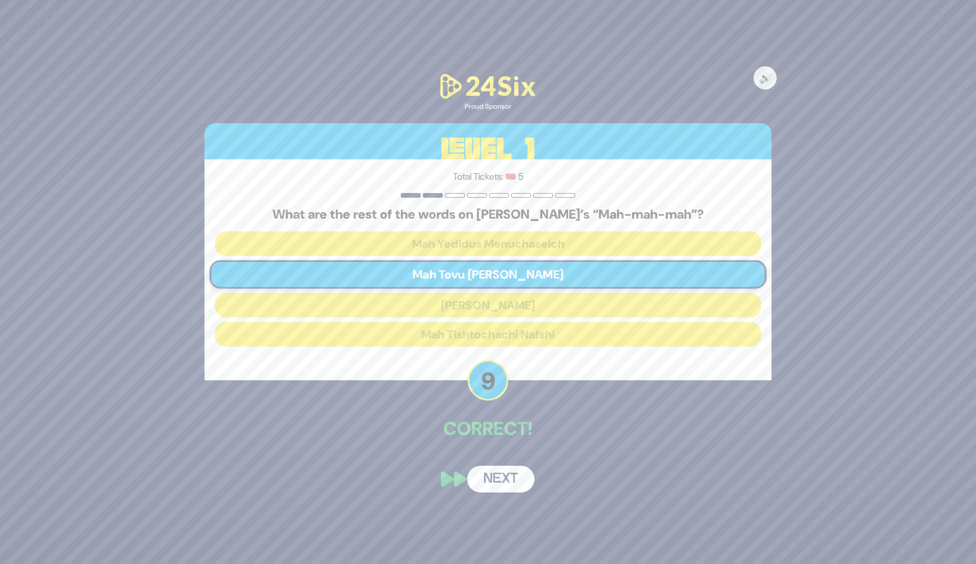
click at [508, 477] on button "Next" at bounding box center [500, 478] width 67 height 27
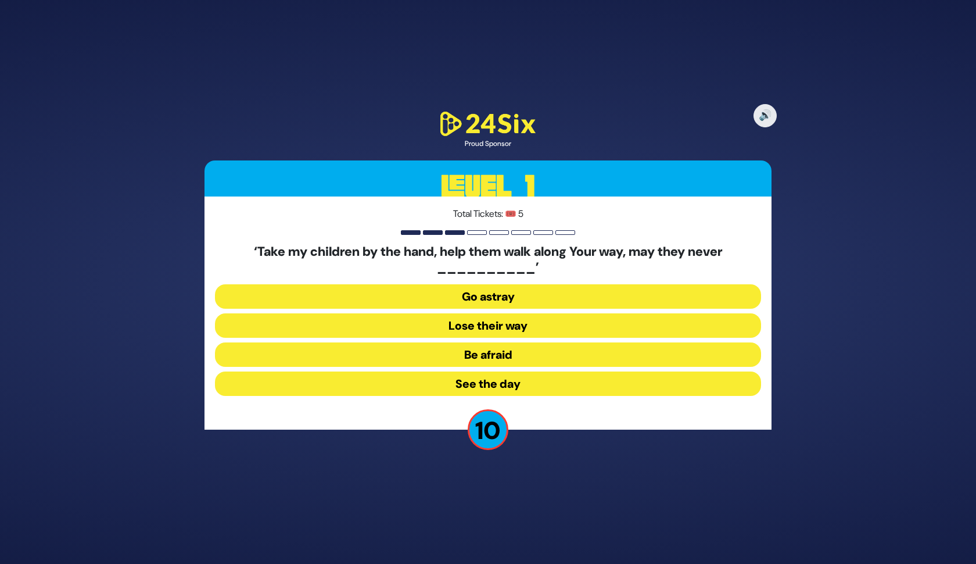
click at [529, 298] on button "Go astray" at bounding box center [488, 296] width 546 height 24
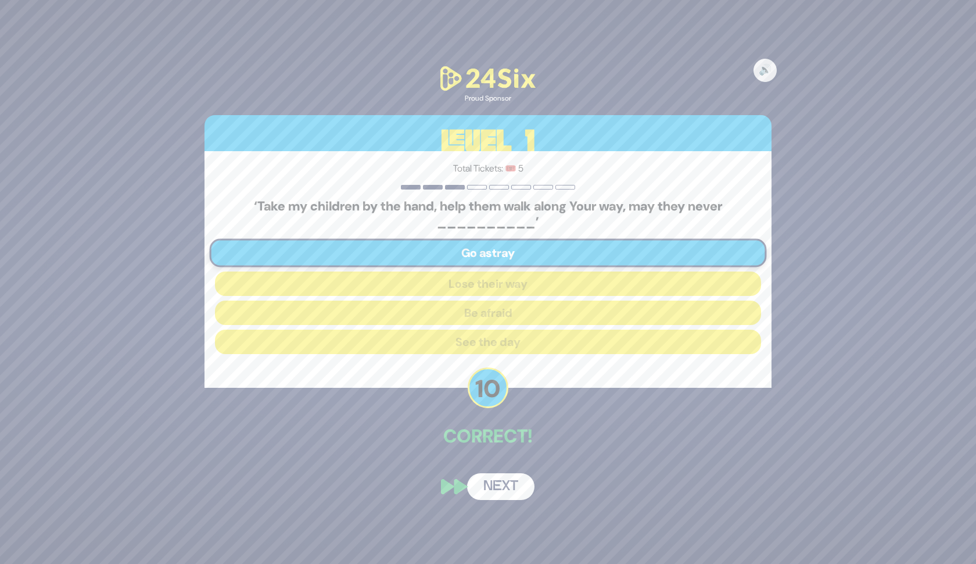
click at [493, 483] on button "Next" at bounding box center [500, 486] width 67 height 27
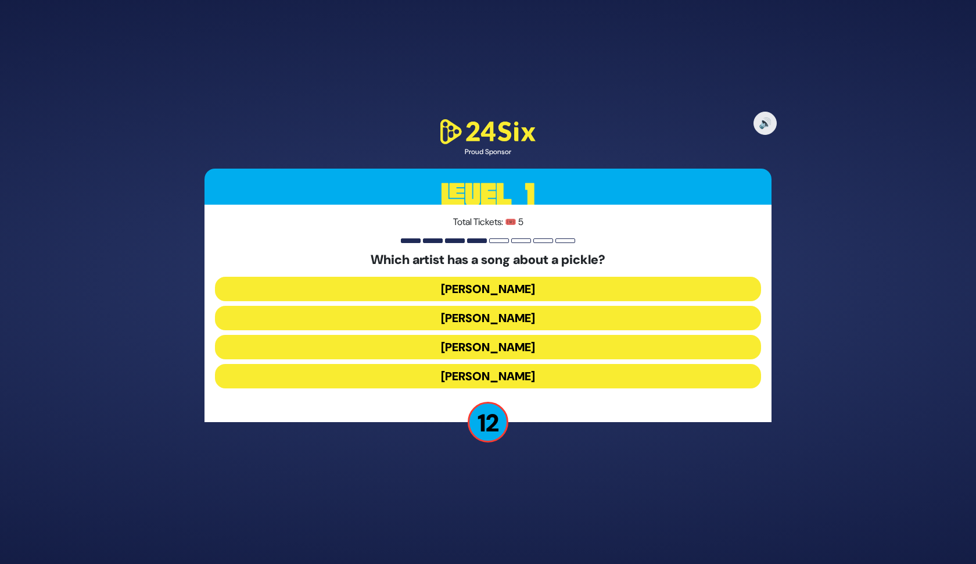
click at [576, 284] on button "Joey Newcomb" at bounding box center [488, 289] width 546 height 24
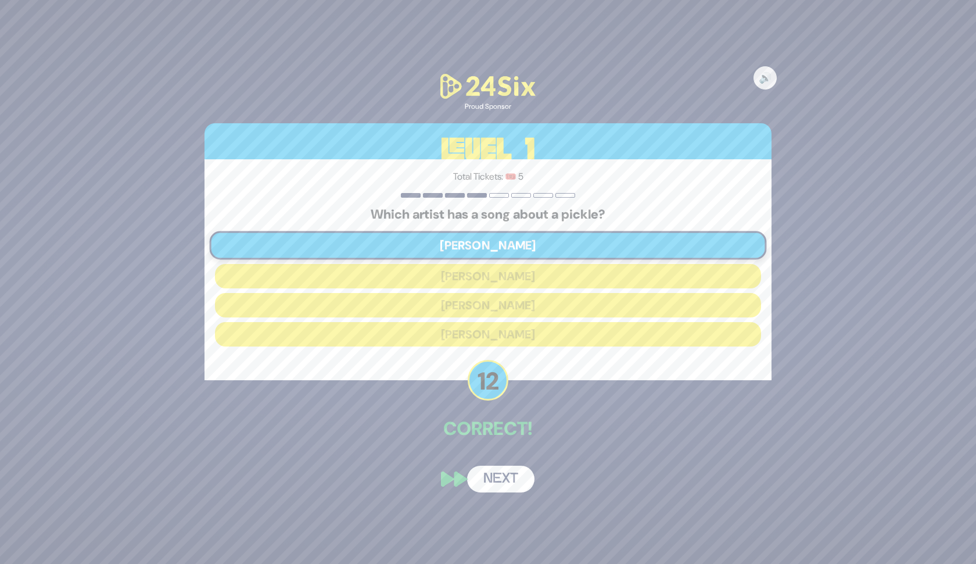
click at [520, 483] on button "Next" at bounding box center [500, 478] width 67 height 27
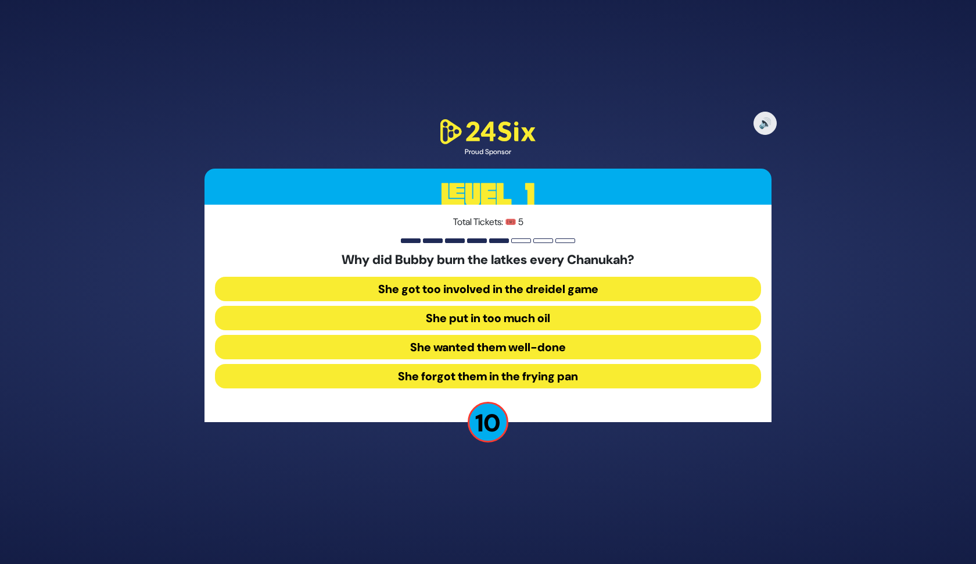
click at [484, 374] on button "She forgot them in the frying pan" at bounding box center [488, 376] width 546 height 24
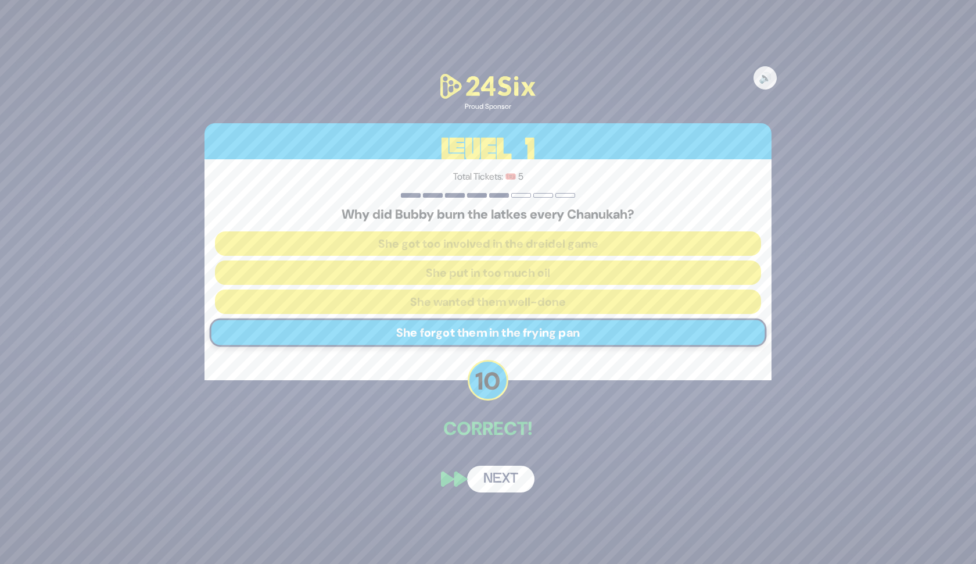
click at [515, 482] on button "Next" at bounding box center [500, 478] width 67 height 27
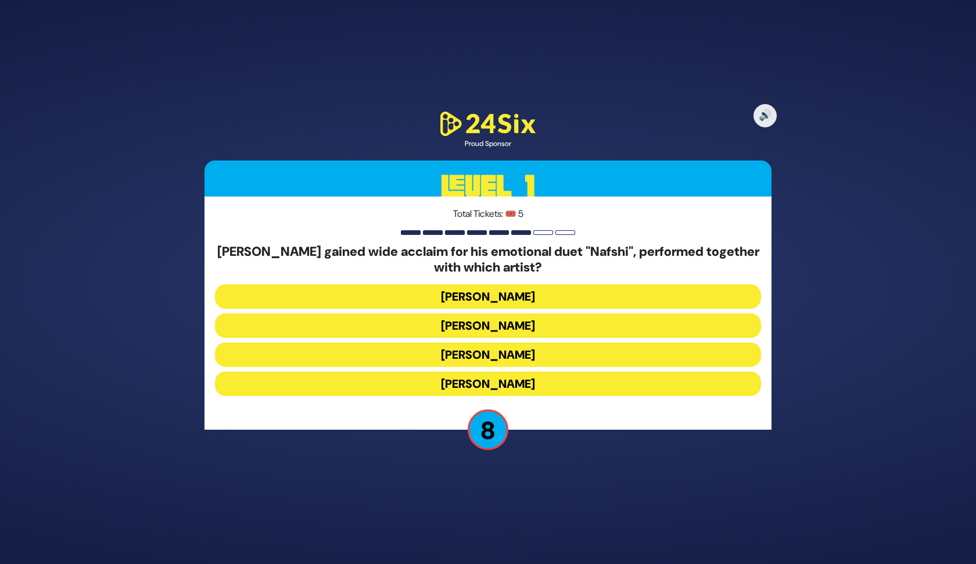
click at [514, 326] on button "Ishay Ribo" at bounding box center [488, 325] width 546 height 24
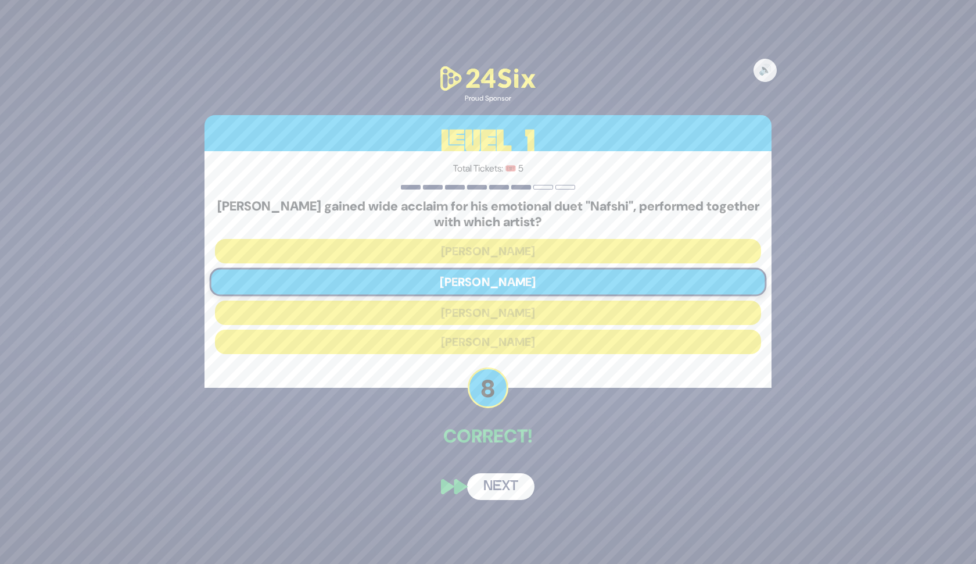
click at [503, 488] on button "Next" at bounding box center [500, 486] width 67 height 27
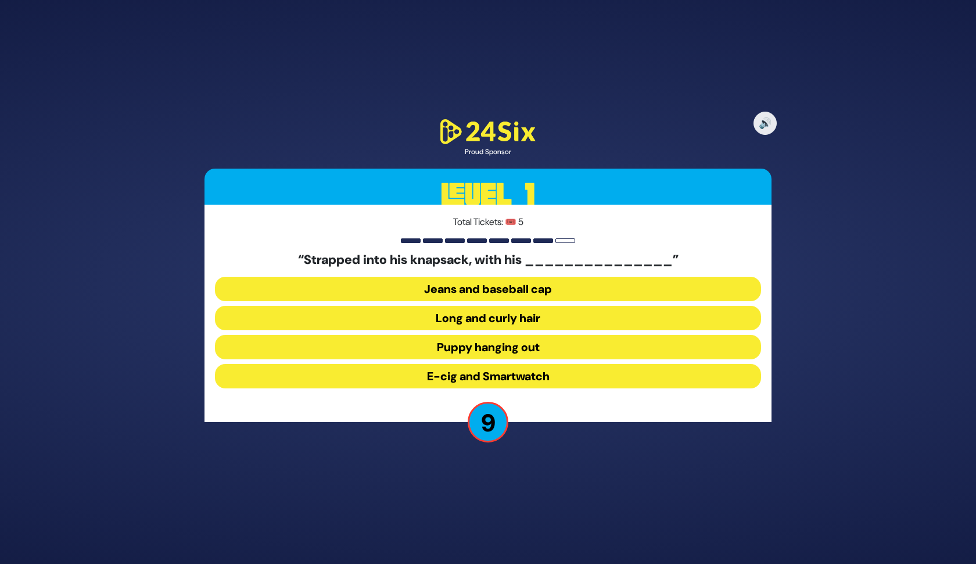
click at [522, 319] on button "Long and curly hair" at bounding box center [488, 318] width 546 height 24
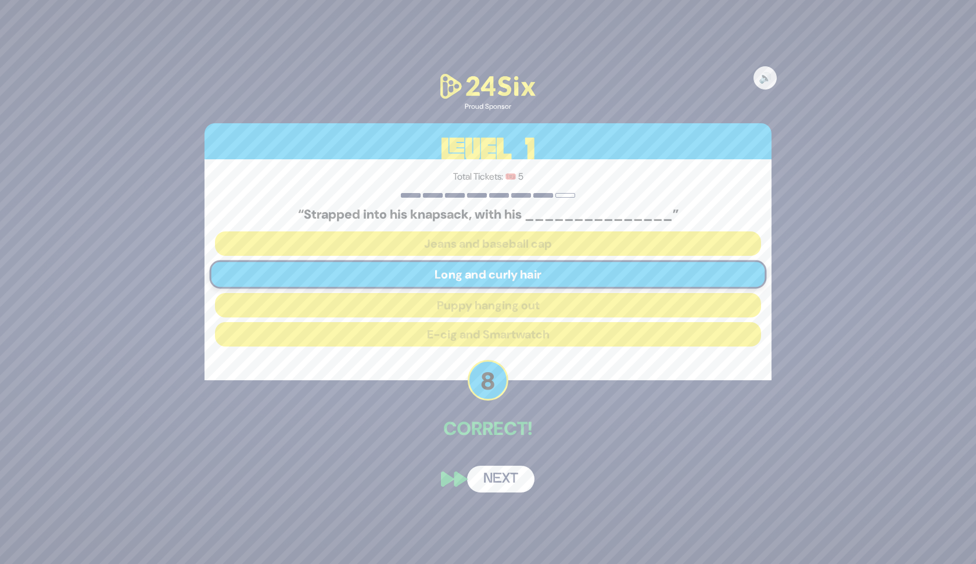
click at [507, 478] on button "Next" at bounding box center [500, 478] width 67 height 27
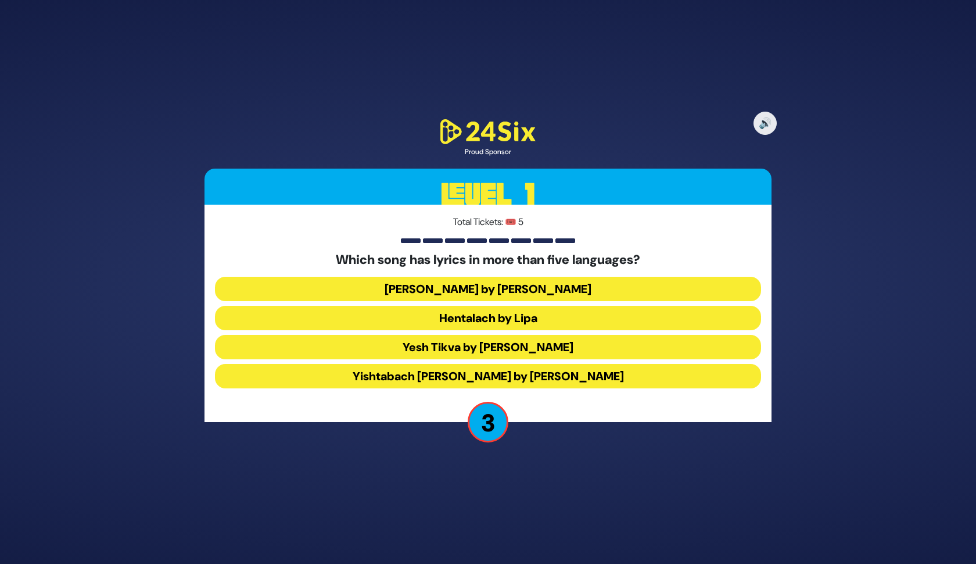
click at [553, 317] on button "Hentalach by Lipa" at bounding box center [488, 318] width 546 height 24
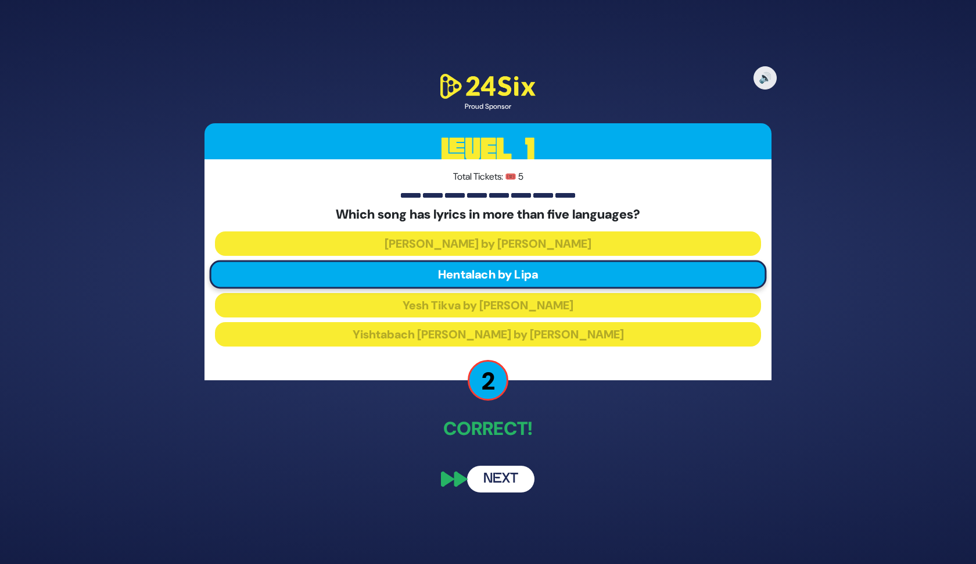
click at [493, 480] on button "Next" at bounding box center [500, 478] width 67 height 27
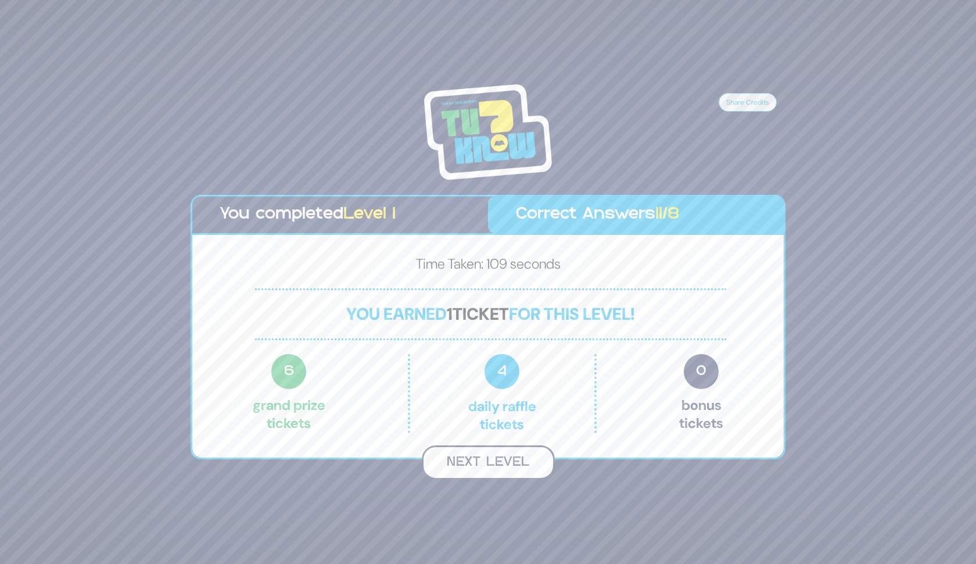
click at [485, 469] on button "Next Level" at bounding box center [488, 462] width 133 height 34
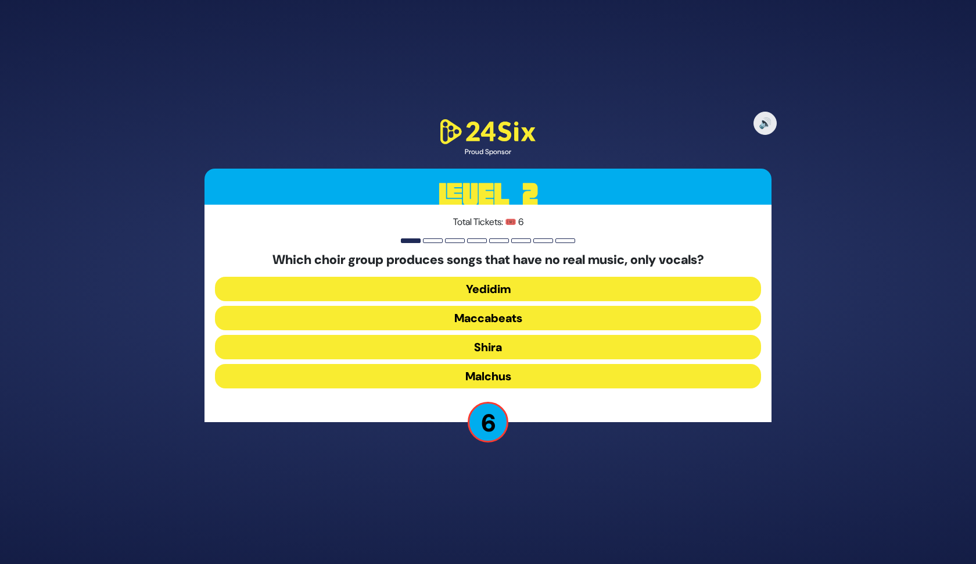
click at [499, 318] on button "Maccabeats" at bounding box center [488, 318] width 546 height 24
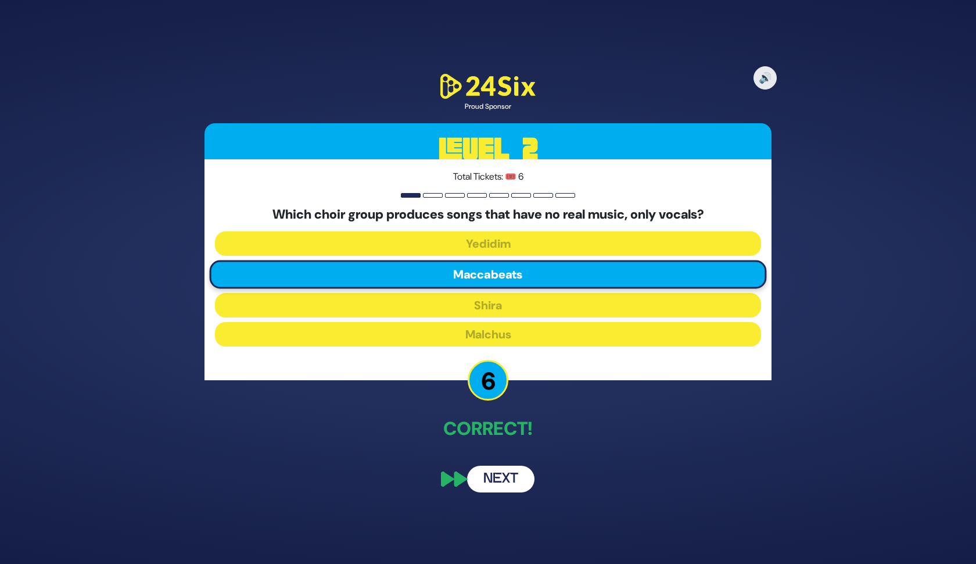
click at [481, 479] on button "Next" at bounding box center [500, 478] width 67 height 27
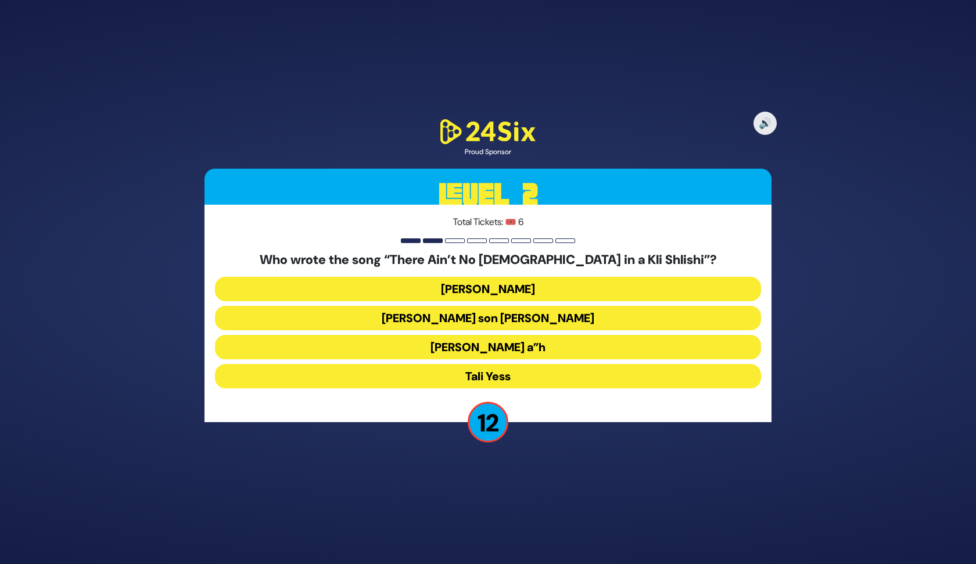
click at [520, 350] on button "Moshe Yess a”h" at bounding box center [488, 347] width 546 height 24
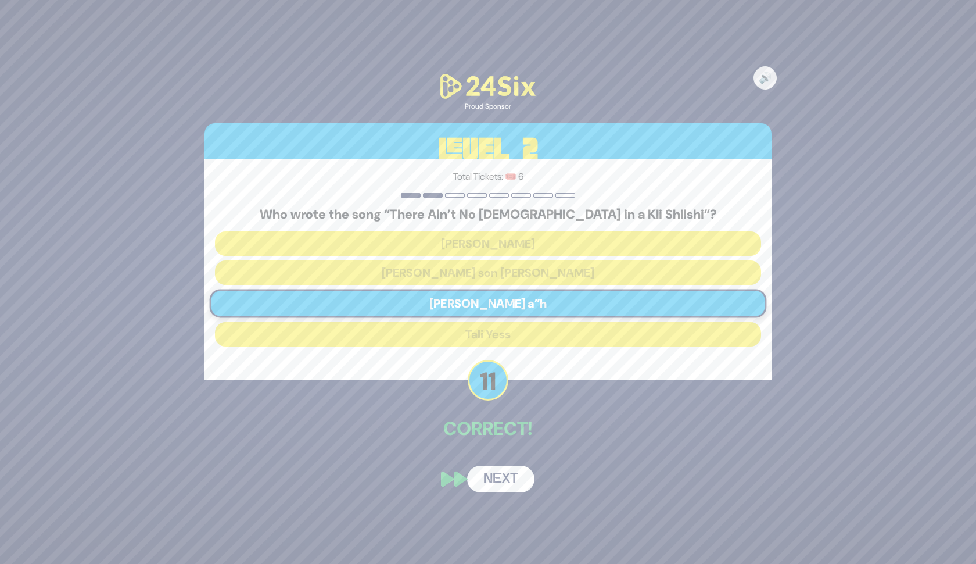
click at [502, 481] on button "Next" at bounding box center [500, 478] width 67 height 27
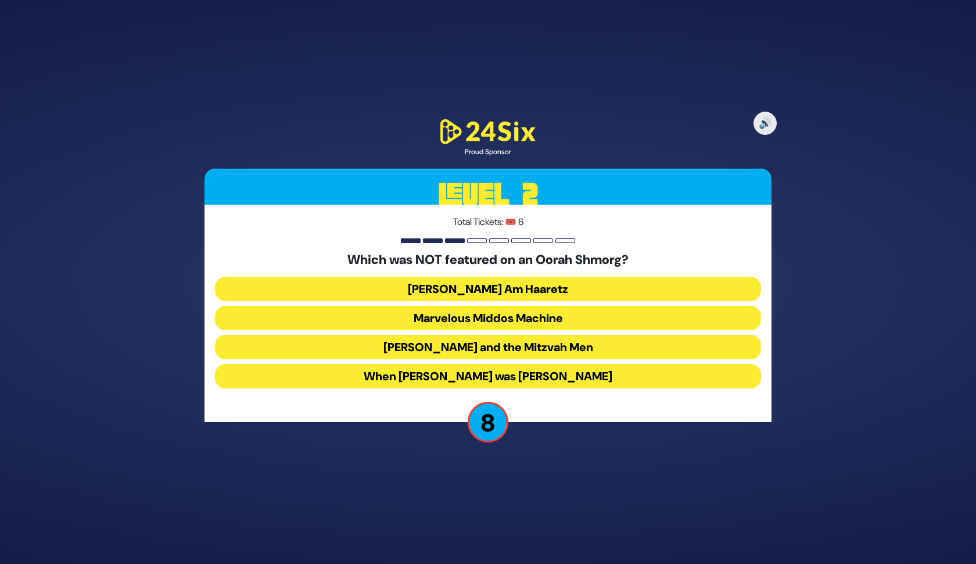
click at [437, 343] on button "Uncle Moishy and the Mitzvah Men" at bounding box center [488, 347] width 546 height 24
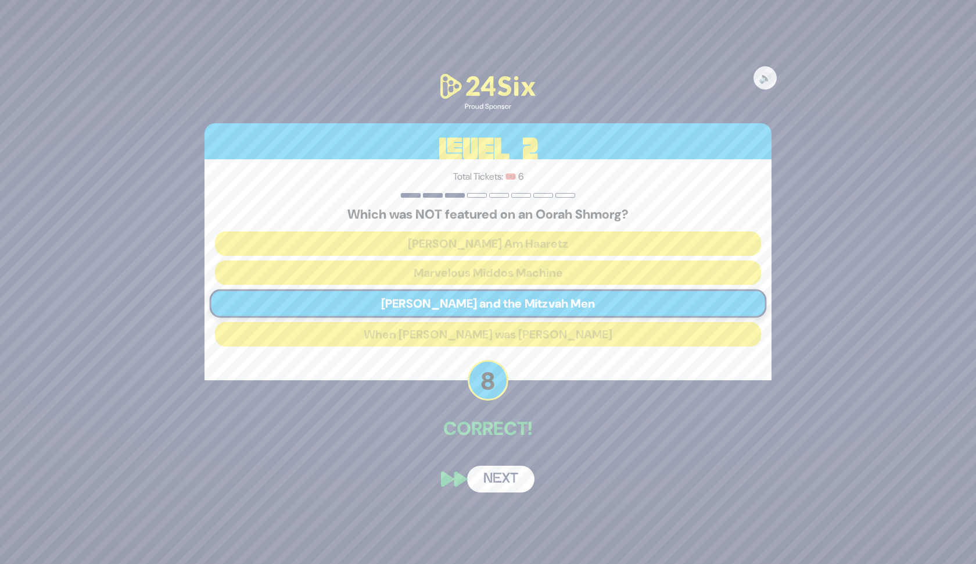
click at [512, 476] on button "Next" at bounding box center [500, 478] width 67 height 27
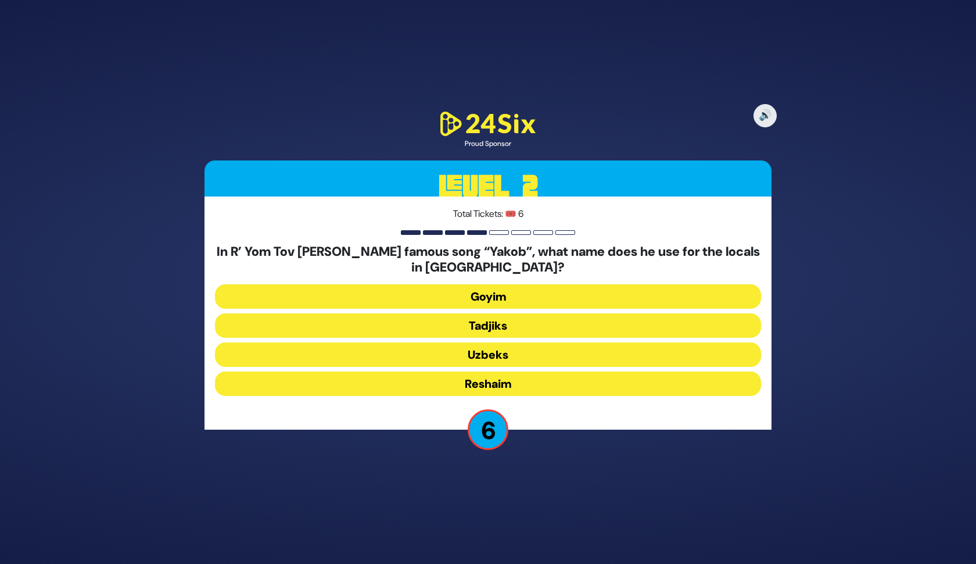
click at [518, 353] on button "Uzbeks" at bounding box center [488, 354] width 546 height 24
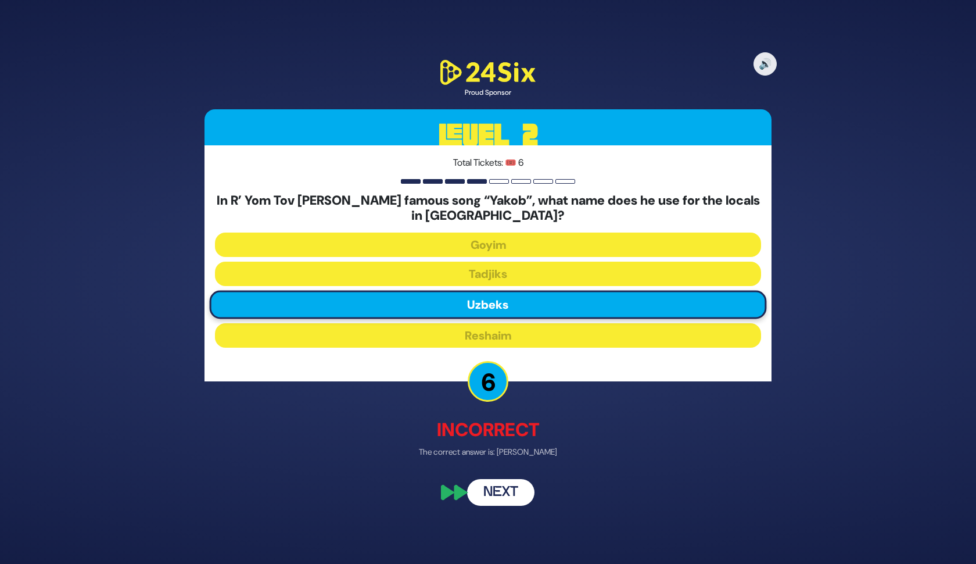
click at [518, 490] on button "Next" at bounding box center [500, 492] width 67 height 27
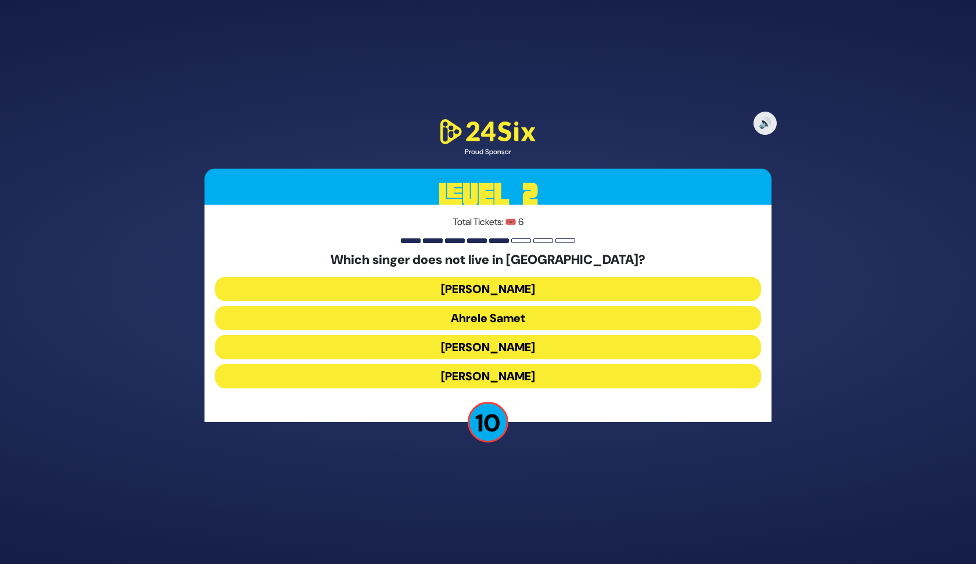
click at [539, 372] on button "Eitan Katz" at bounding box center [488, 376] width 546 height 24
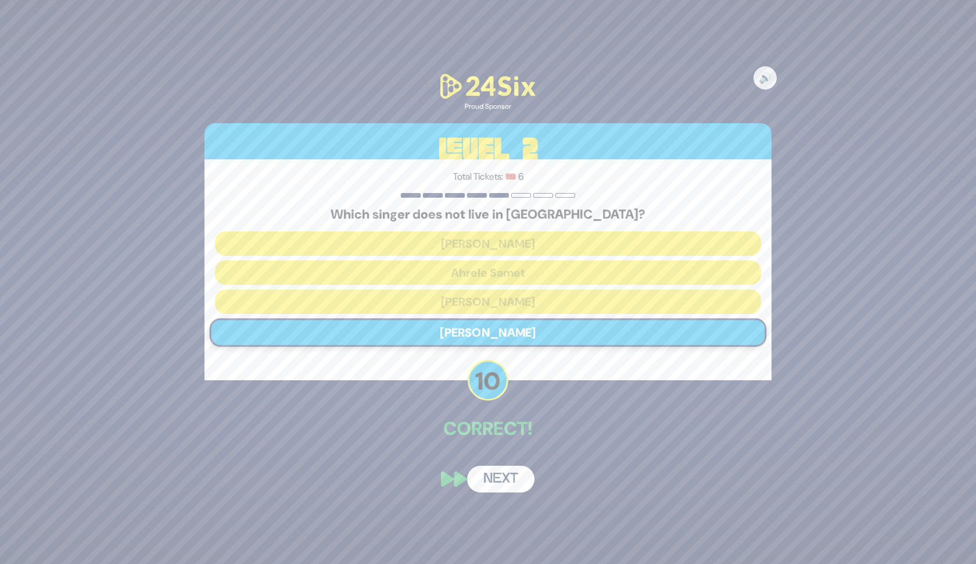
click at [505, 481] on button "Next" at bounding box center [500, 478] width 67 height 27
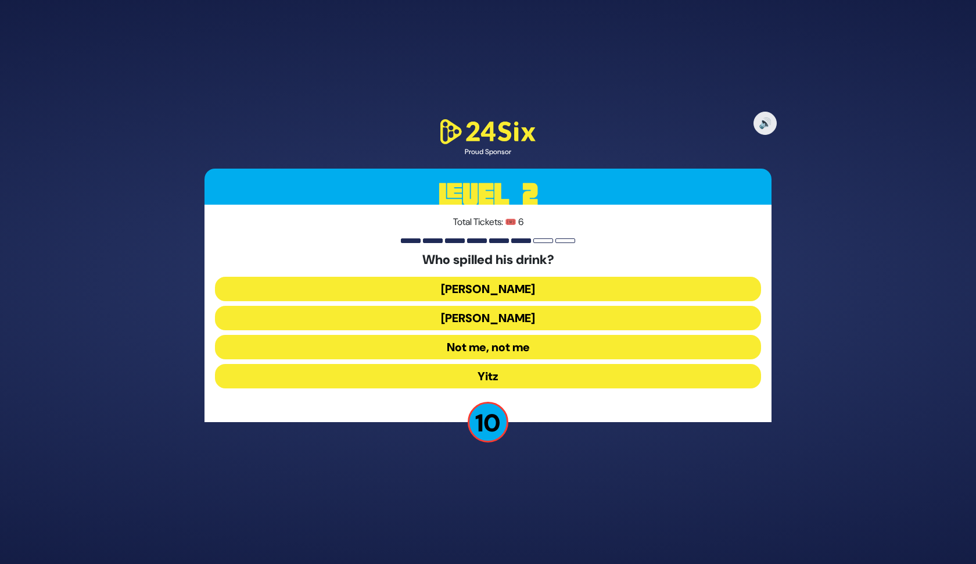
click at [575, 286] on button "Asher Zelig" at bounding box center [488, 289] width 546 height 24
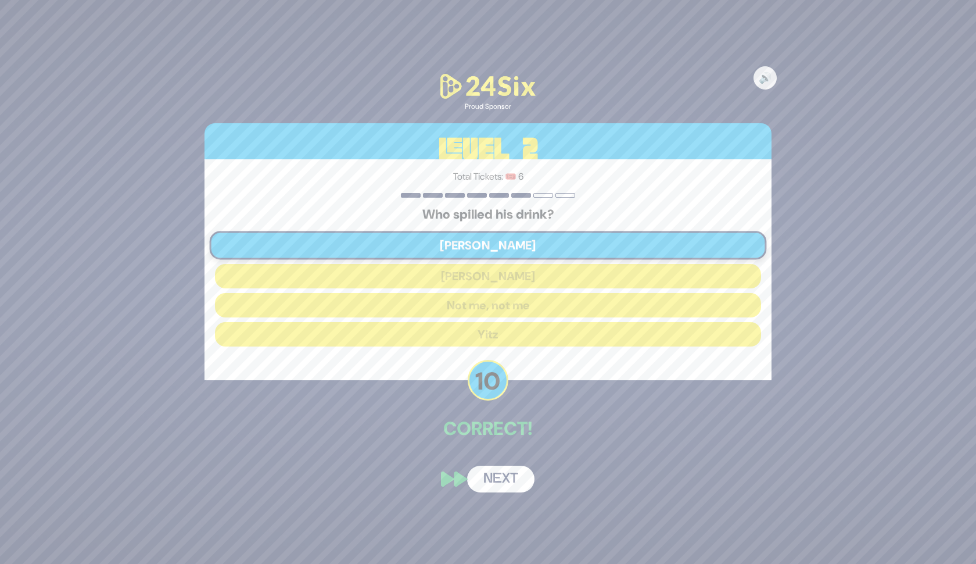
click at [497, 478] on button "Next" at bounding box center [500, 478] width 67 height 27
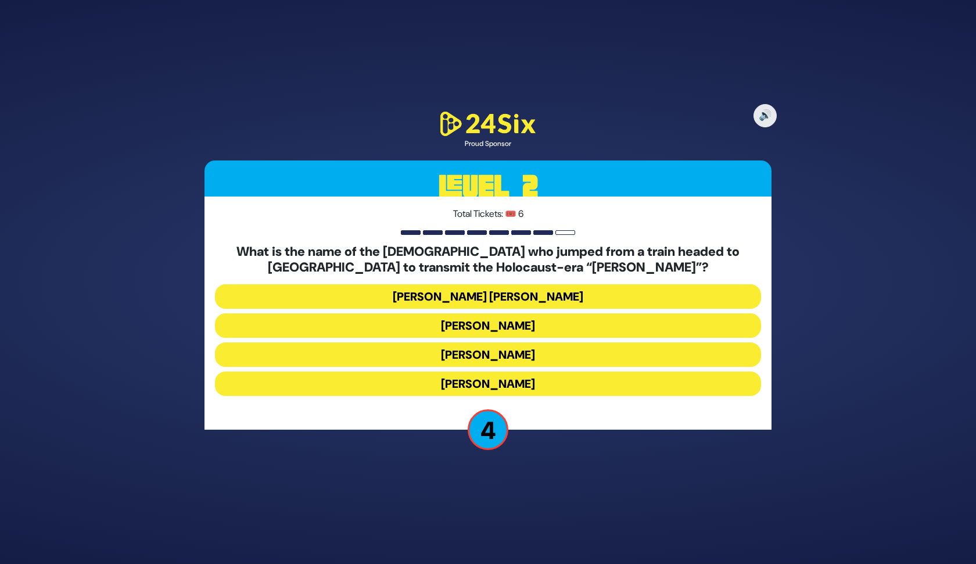
click at [549, 287] on button "Avraham Dovid Grossberg" at bounding box center [488, 296] width 546 height 24
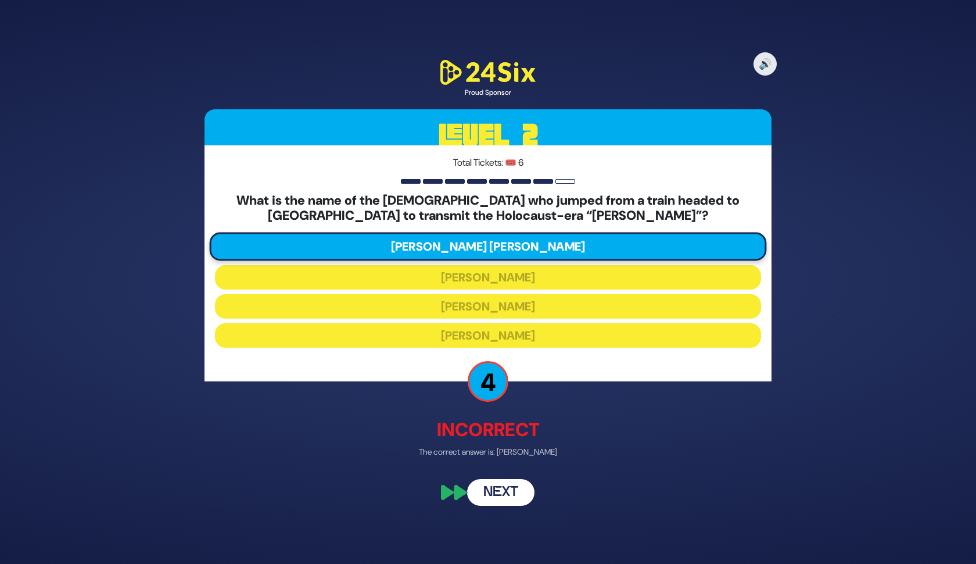
click at [491, 488] on button "Next" at bounding box center [500, 492] width 67 height 27
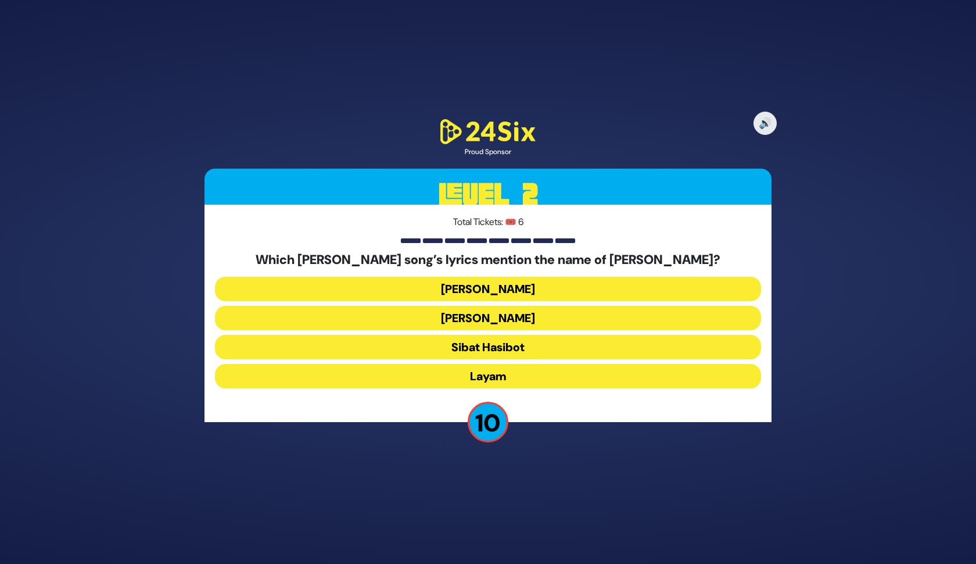
click at [515, 284] on button "Halev Sheli" at bounding box center [488, 289] width 546 height 24
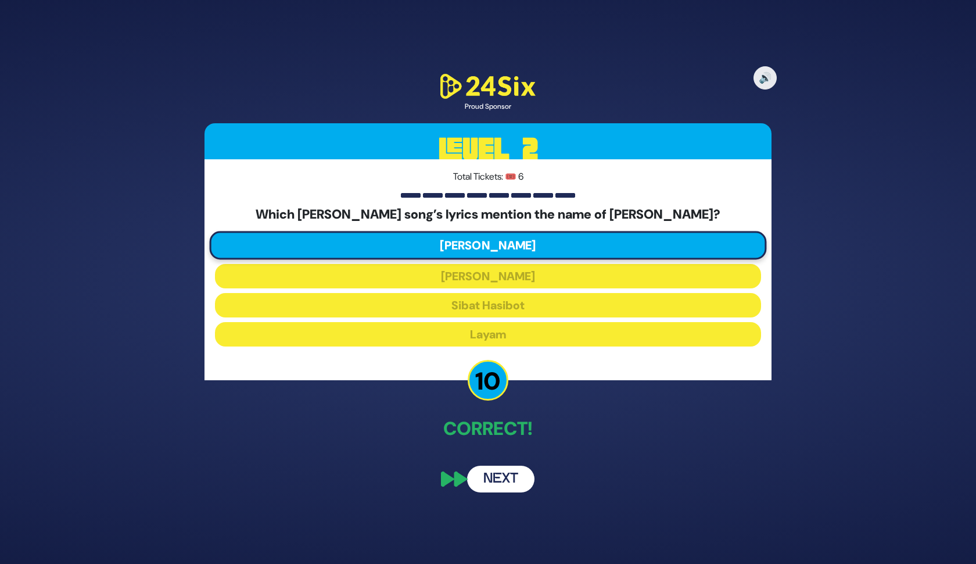
click at [521, 482] on button "Next" at bounding box center [500, 478] width 67 height 27
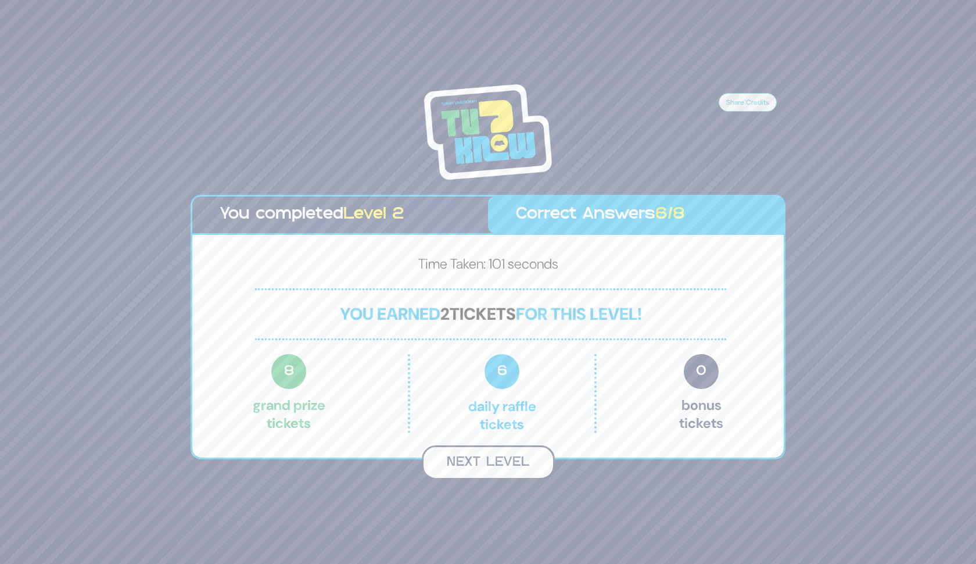
click at [479, 466] on button "Next Level" at bounding box center [488, 462] width 133 height 34
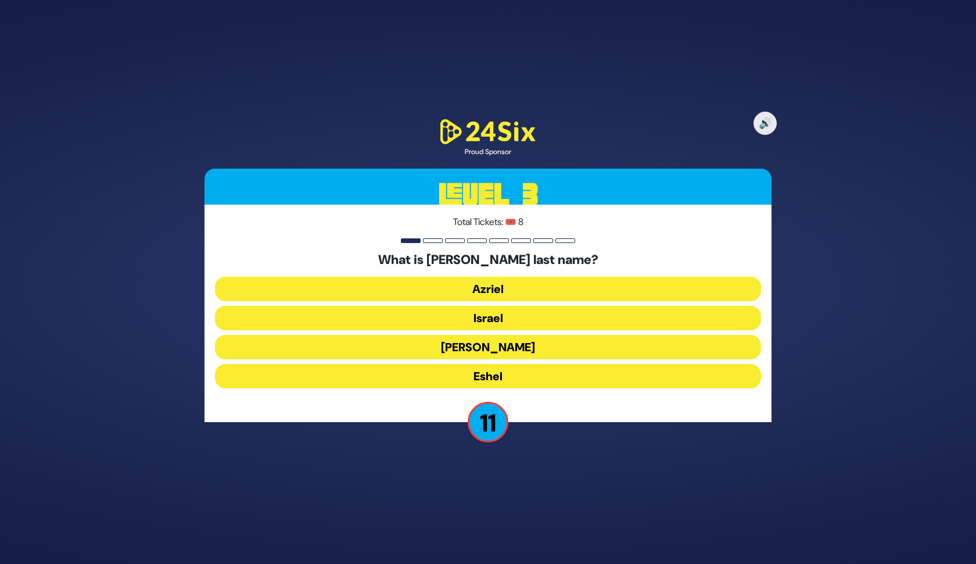
click at [520, 323] on button "Israel" at bounding box center [488, 318] width 546 height 24
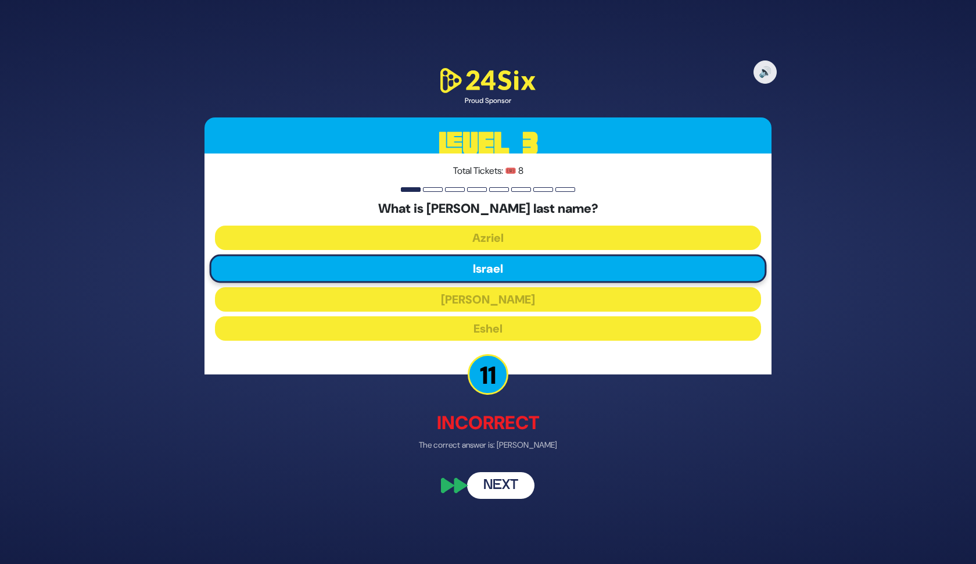
click at [496, 485] on button "Next" at bounding box center [500, 484] width 67 height 27
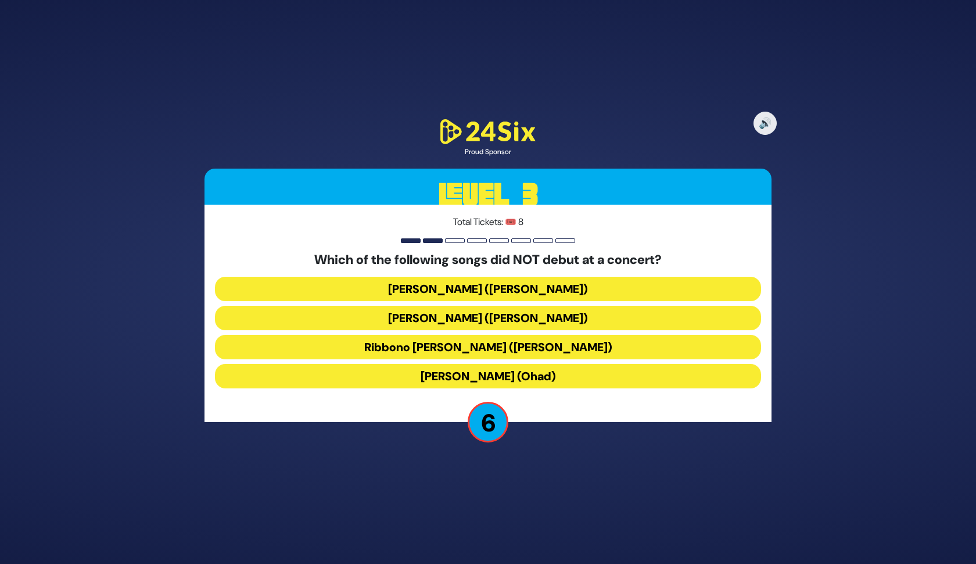
click at [500, 377] on button "Birkat Habanim (Ohad)" at bounding box center [488, 376] width 546 height 24
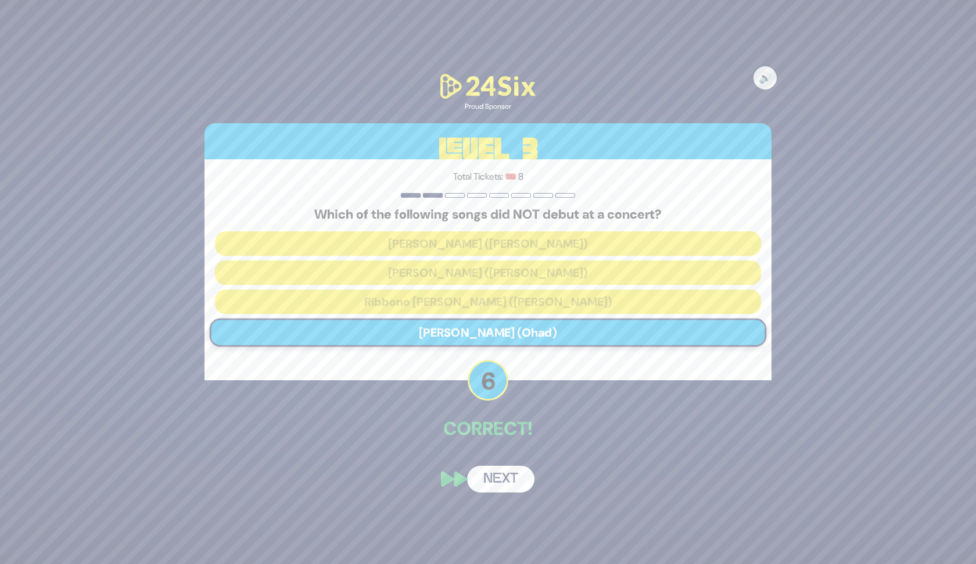
click at [507, 480] on button "Next" at bounding box center [500, 478] width 67 height 27
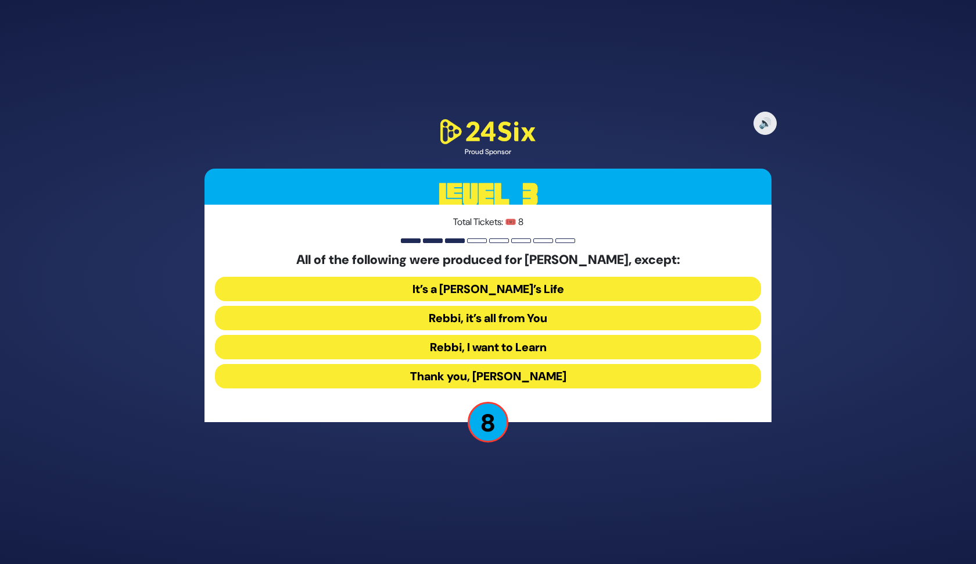
click at [554, 343] on button "Rebbi, I want to Learn" at bounding box center [488, 347] width 546 height 24
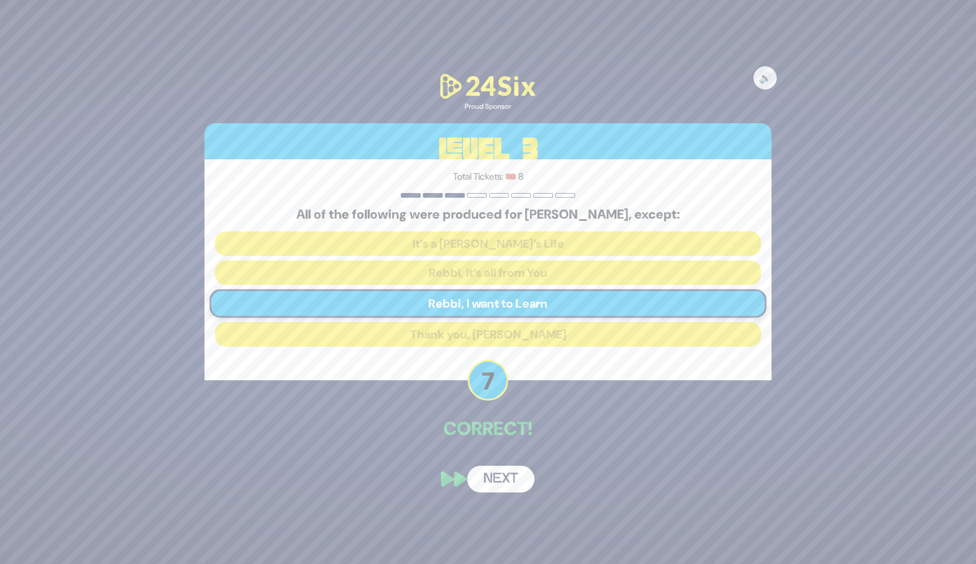
click at [511, 472] on button "Next" at bounding box center [500, 478] width 67 height 27
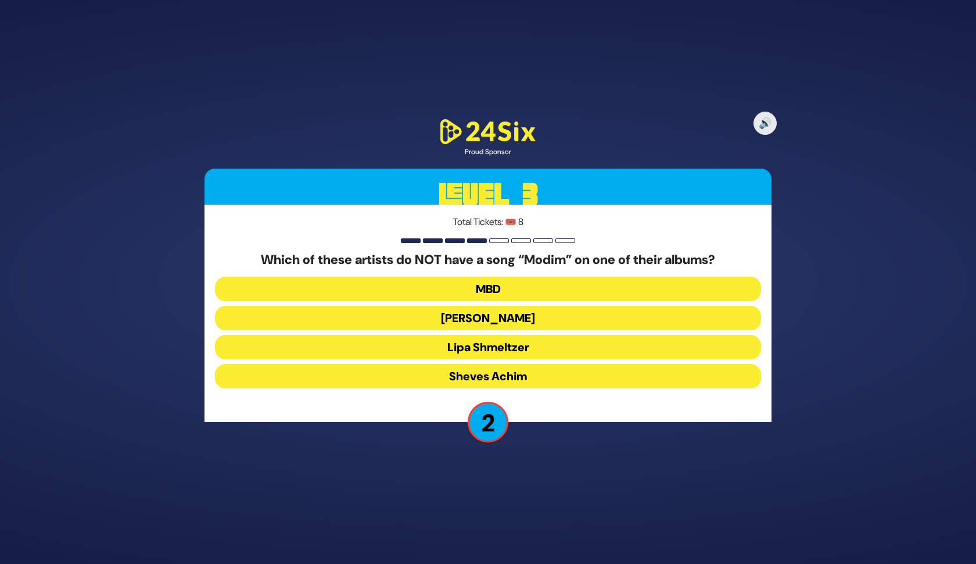
click at [521, 374] on button "Sheves Achim" at bounding box center [488, 376] width 546 height 24
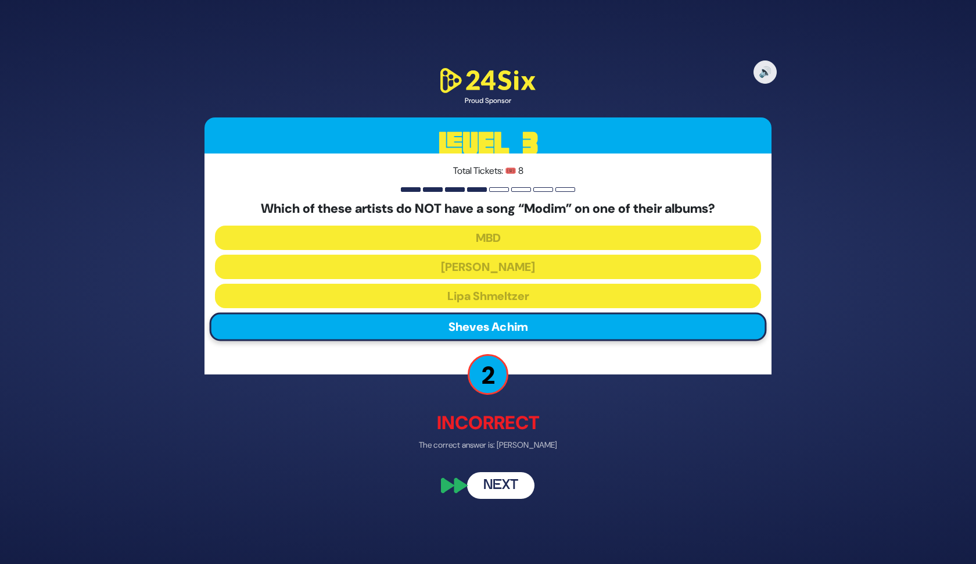
click at [507, 489] on button "Next" at bounding box center [500, 484] width 67 height 27
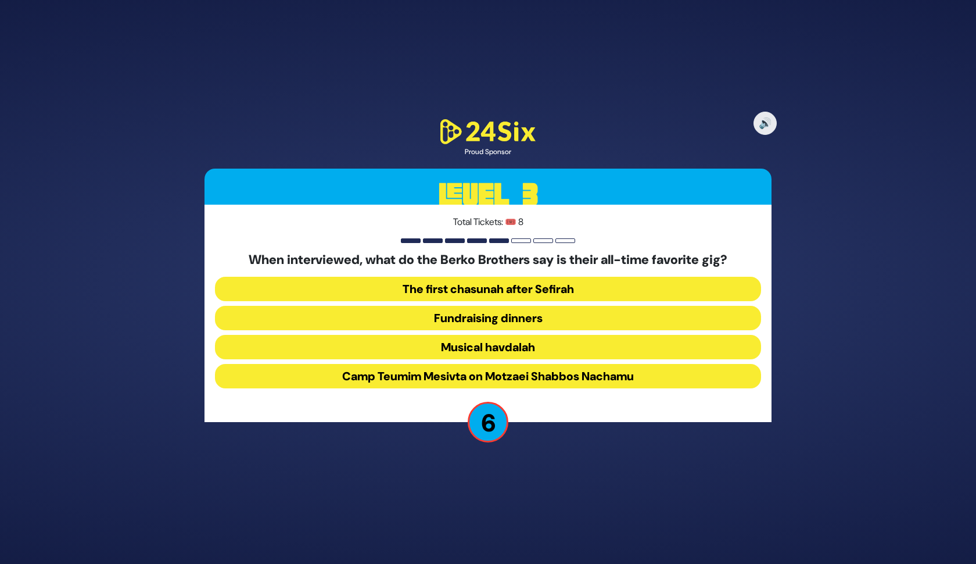
click at [532, 371] on button "Camp Teumim Mesivta on Motzaei Shabbos Nachamu" at bounding box center [488, 376] width 546 height 24
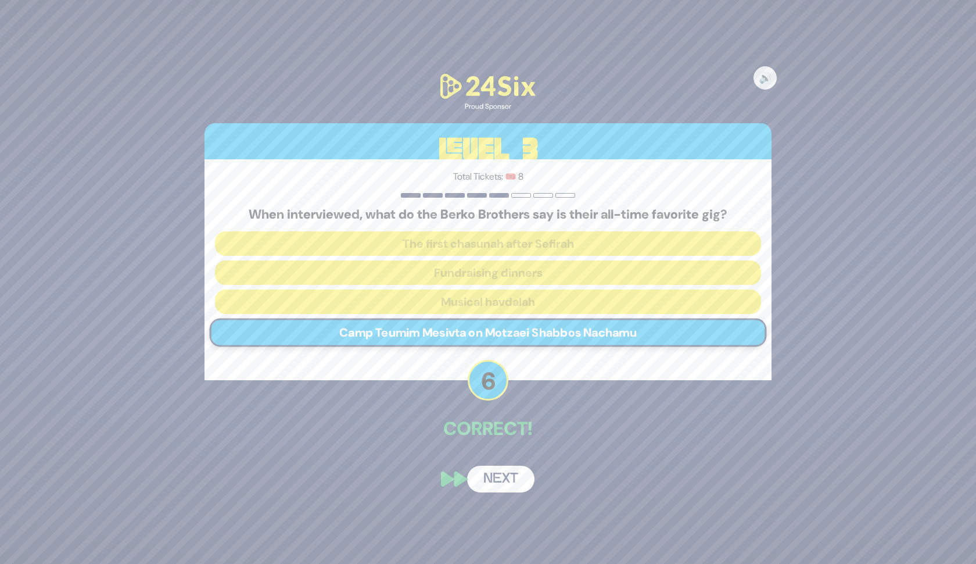
click at [505, 480] on button "Next" at bounding box center [500, 478] width 67 height 27
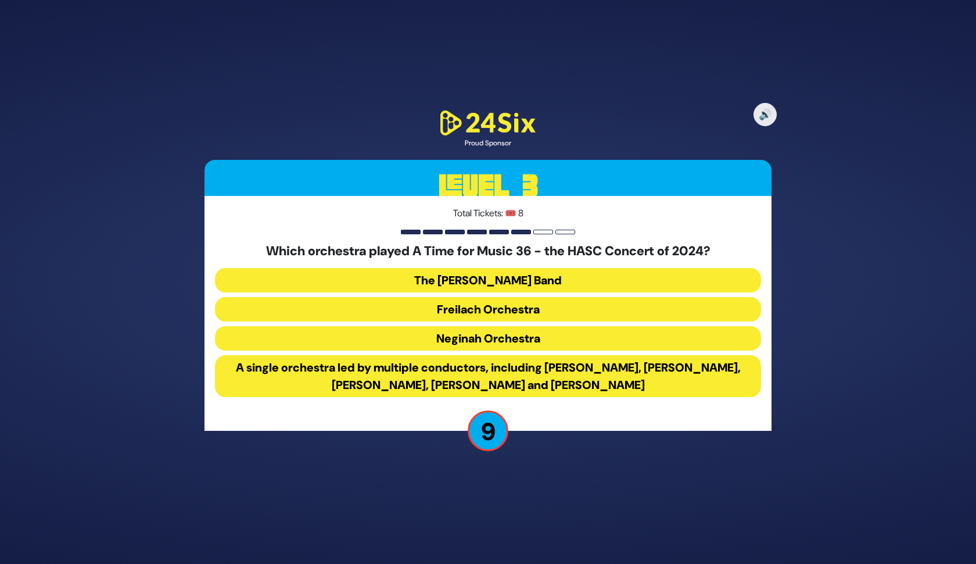
click at [533, 281] on button "The Mendy Hershkowitz Band" at bounding box center [488, 280] width 546 height 24
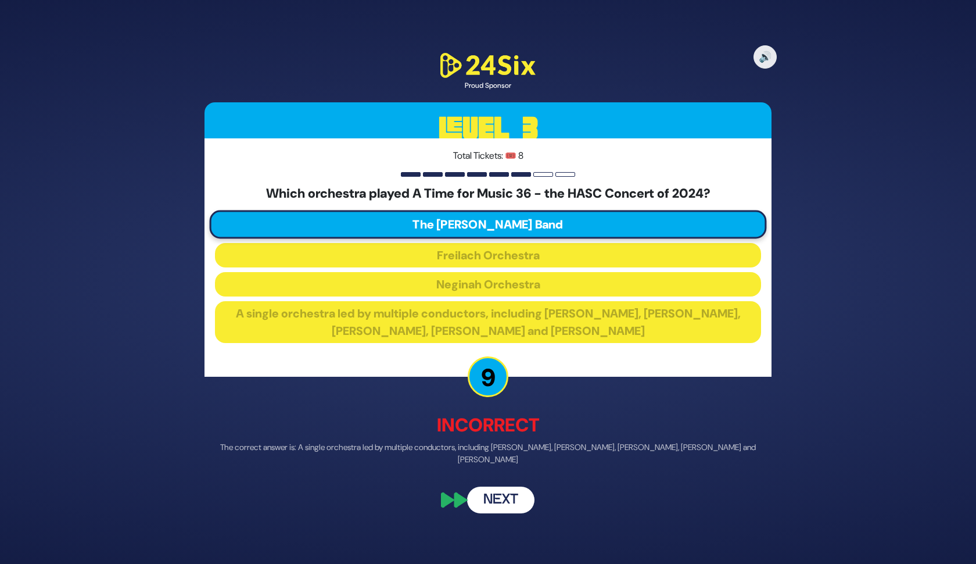
click at [511, 503] on button "Next" at bounding box center [500, 499] width 67 height 27
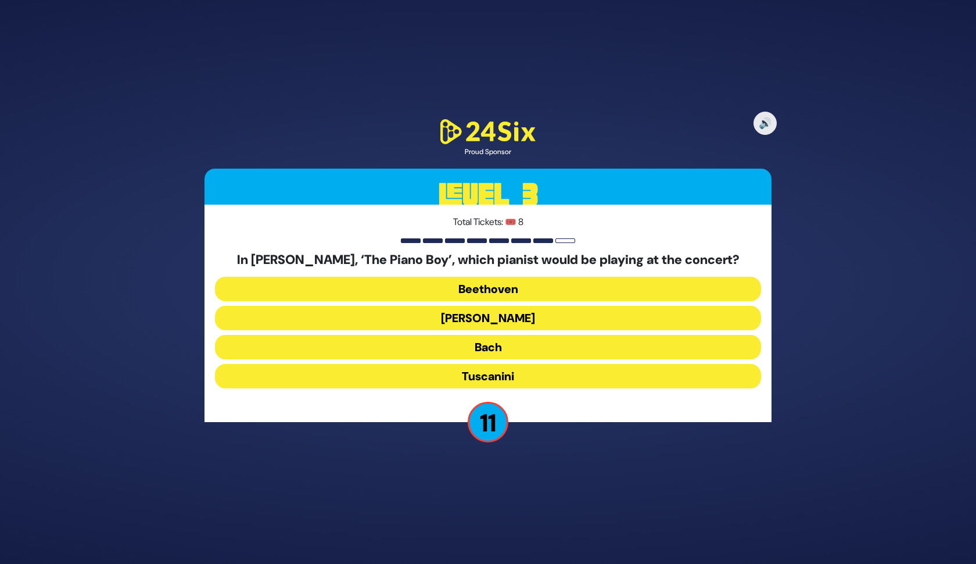
click at [532, 319] on button "Paderewski" at bounding box center [488, 318] width 546 height 24
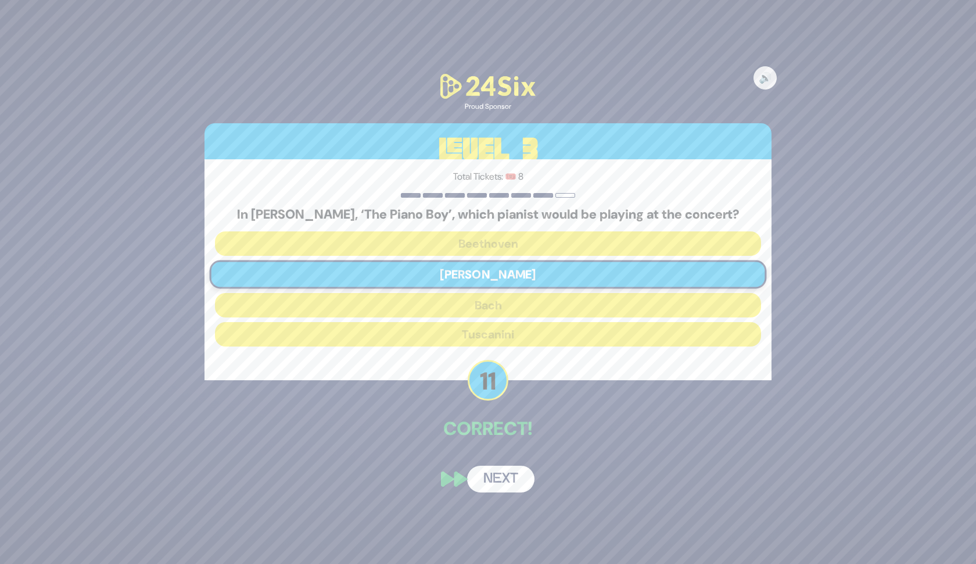
click at [511, 477] on button "Next" at bounding box center [500, 478] width 67 height 27
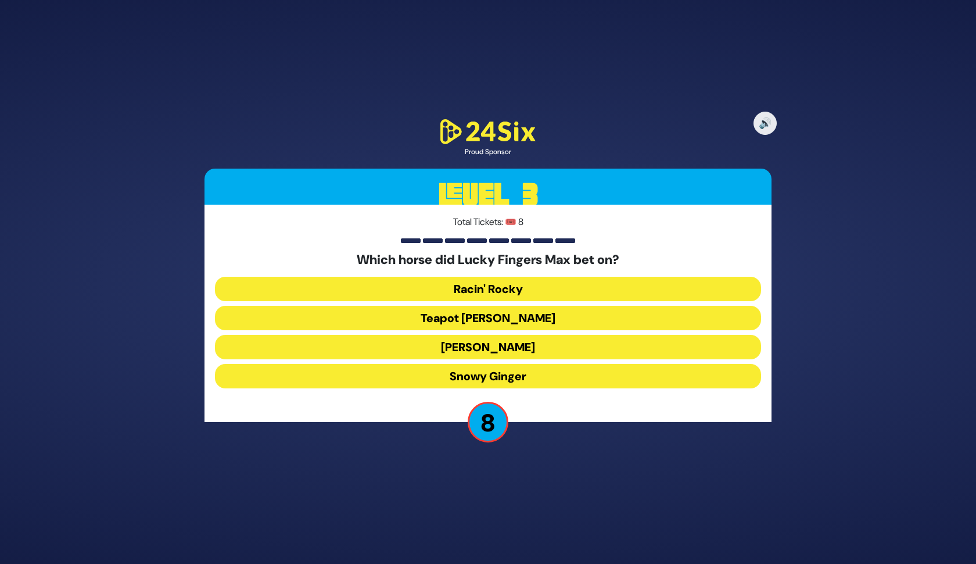
click at [547, 317] on button "Teapot Kelly" at bounding box center [488, 318] width 546 height 24
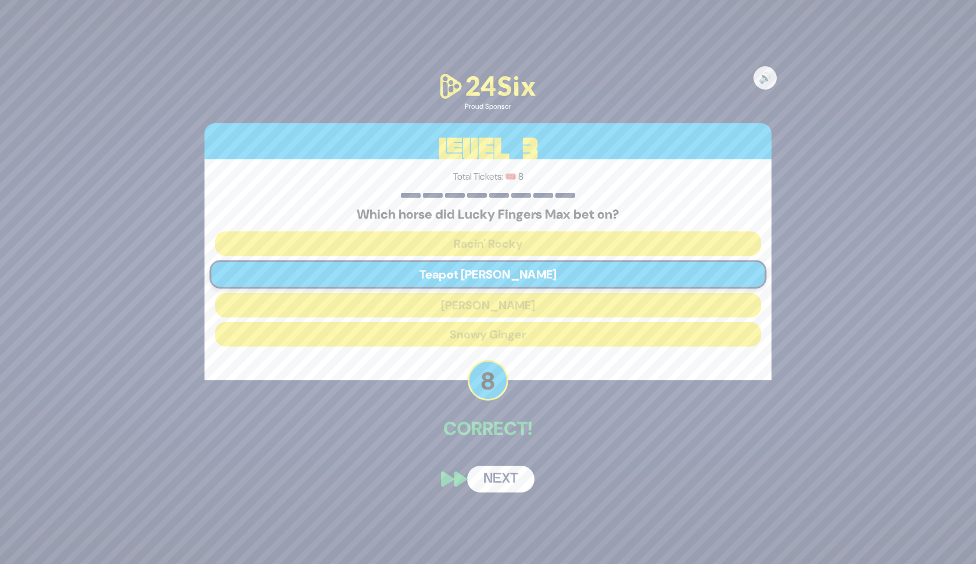
click at [500, 479] on button "Next" at bounding box center [500, 478] width 67 height 27
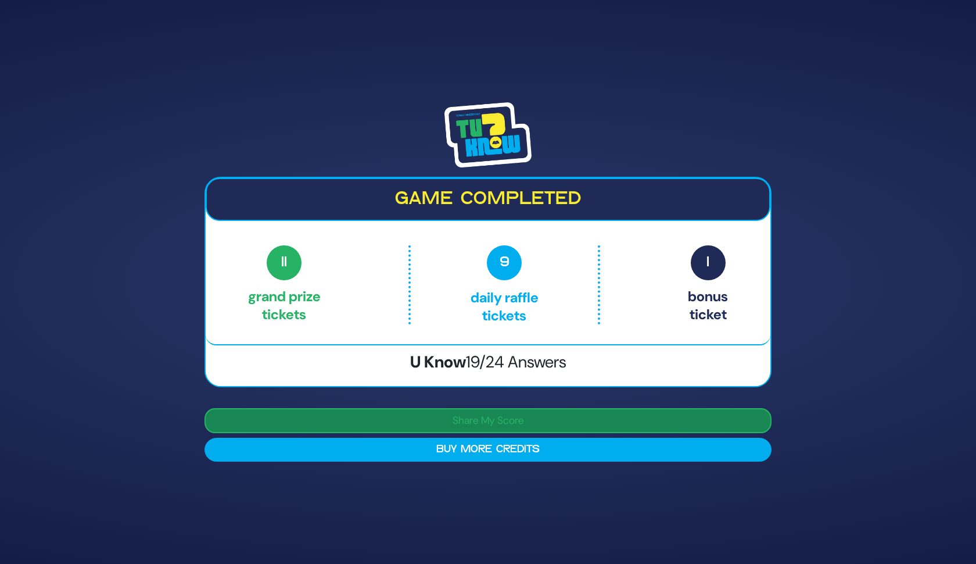
click at [580, 420] on button "Share My Score" at bounding box center [488, 420] width 567 height 25
